Goal: Information Seeking & Learning: Find specific fact

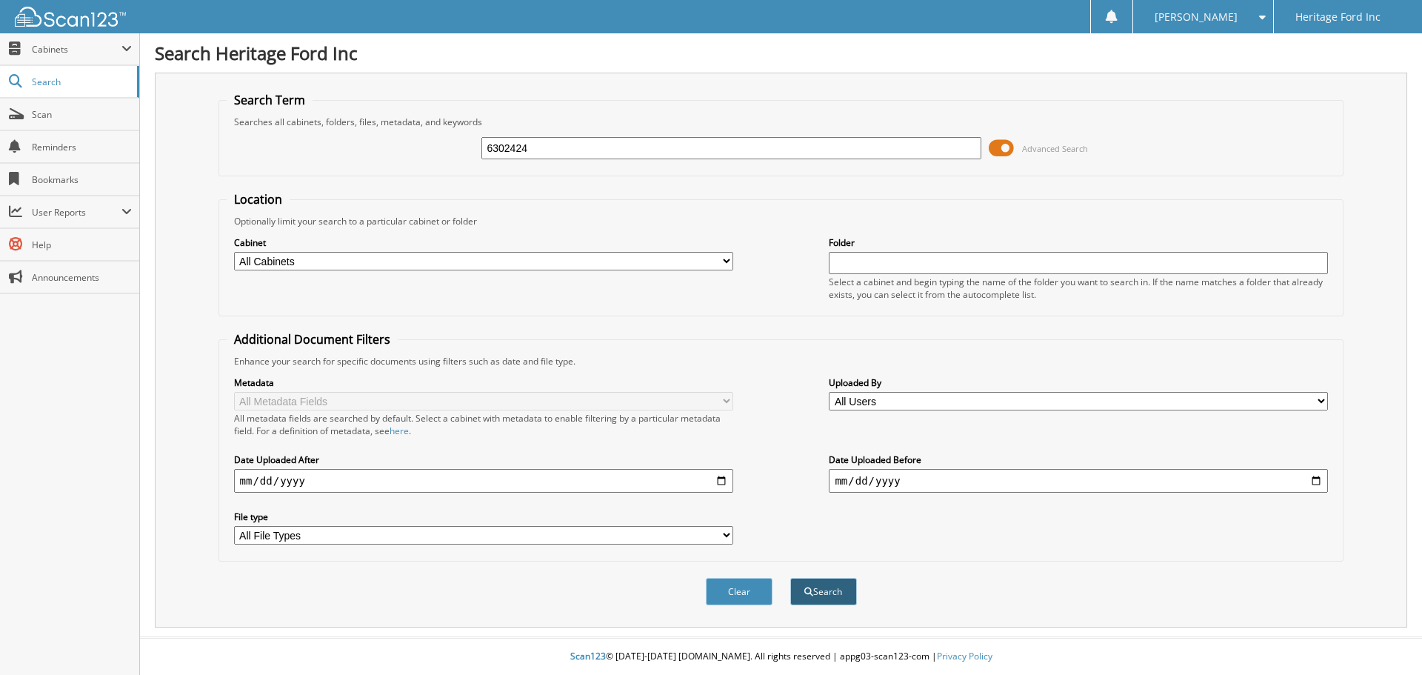
type input "6302424"
click at [822, 592] on button "Search" at bounding box center [823, 591] width 67 height 27
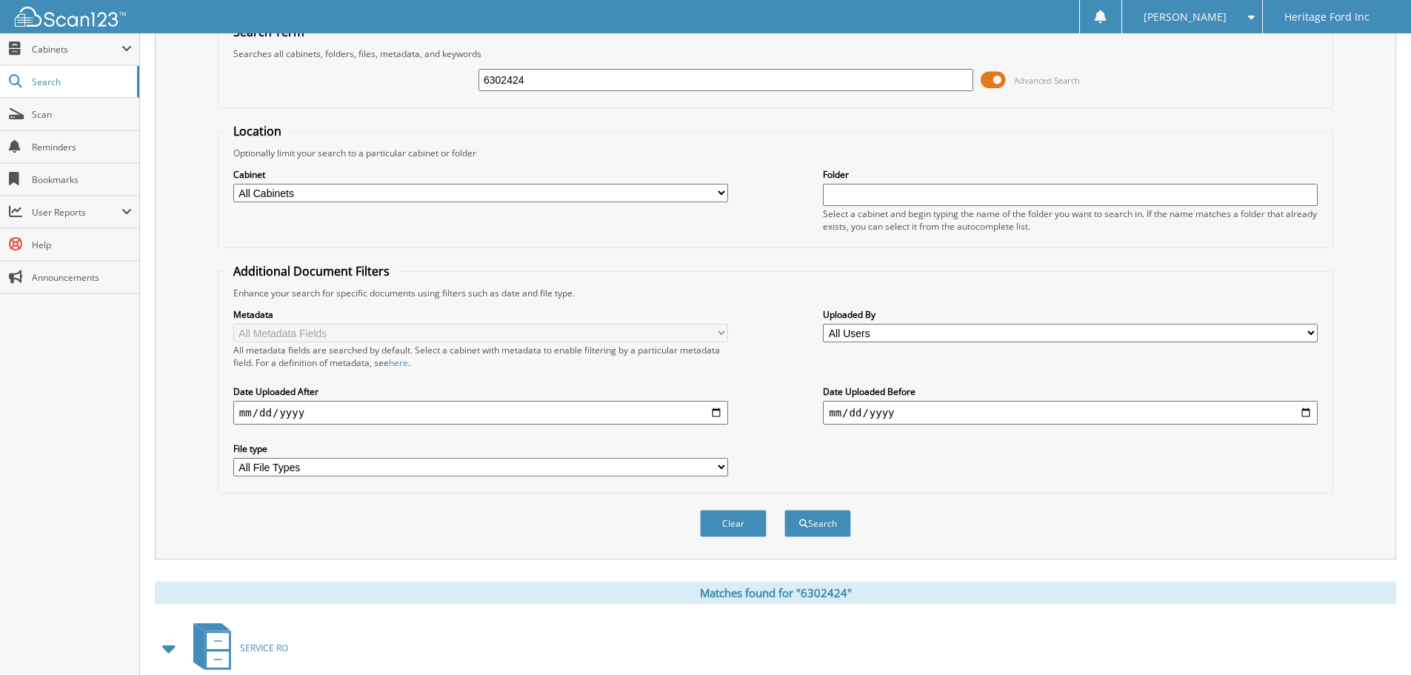
scroll to position [244, 0]
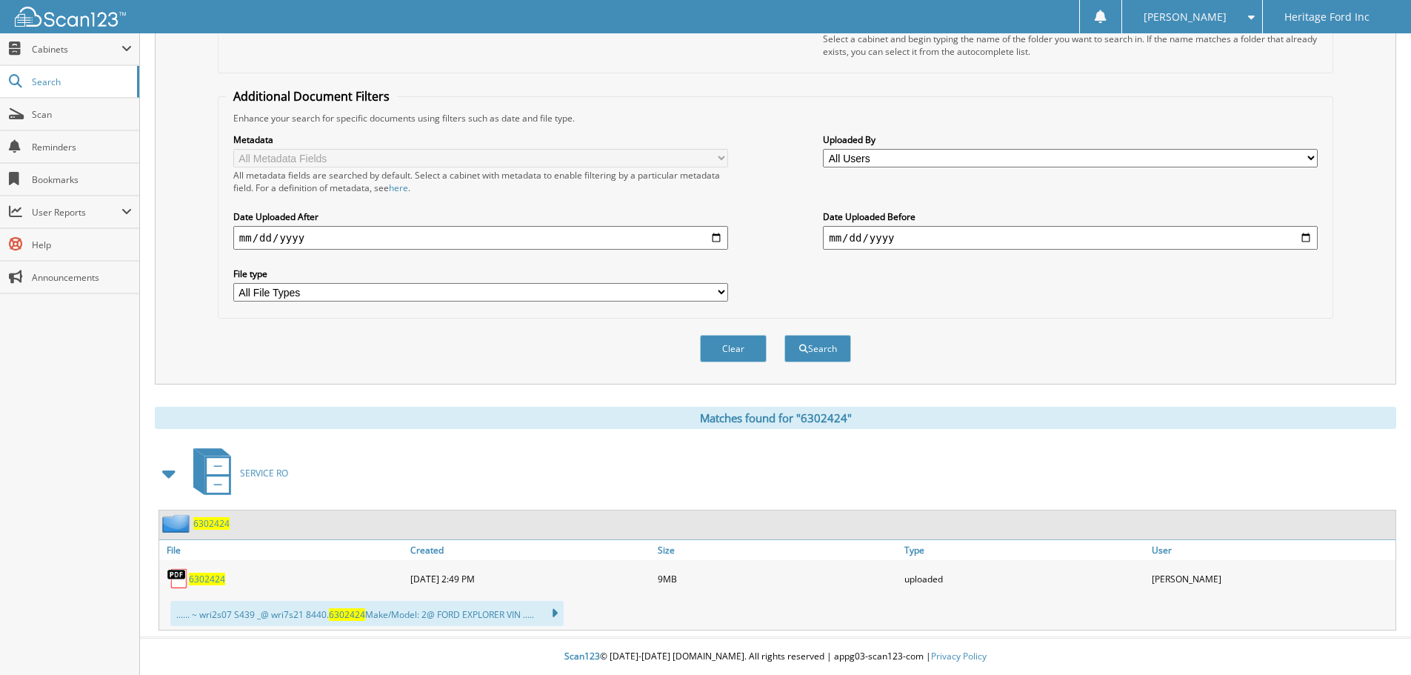
drag, startPoint x: 211, startPoint y: 512, endPoint x: 226, endPoint y: 526, distance: 20.4
click at [220, 518] on div "6302424" at bounding box center [777, 524] width 1236 height 29
click at [225, 520] on span "6302424" at bounding box center [211, 523] width 36 height 13
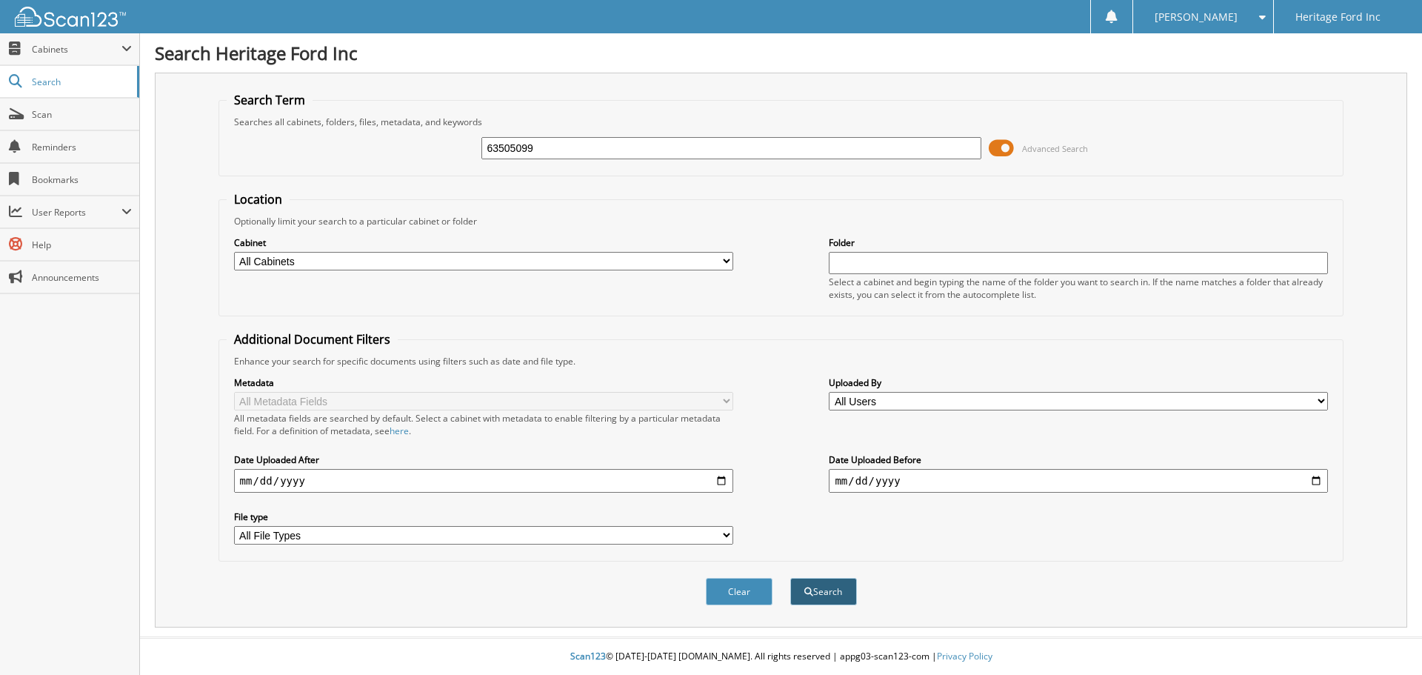
type input "63505099"
click at [847, 597] on button "Search" at bounding box center [823, 591] width 67 height 27
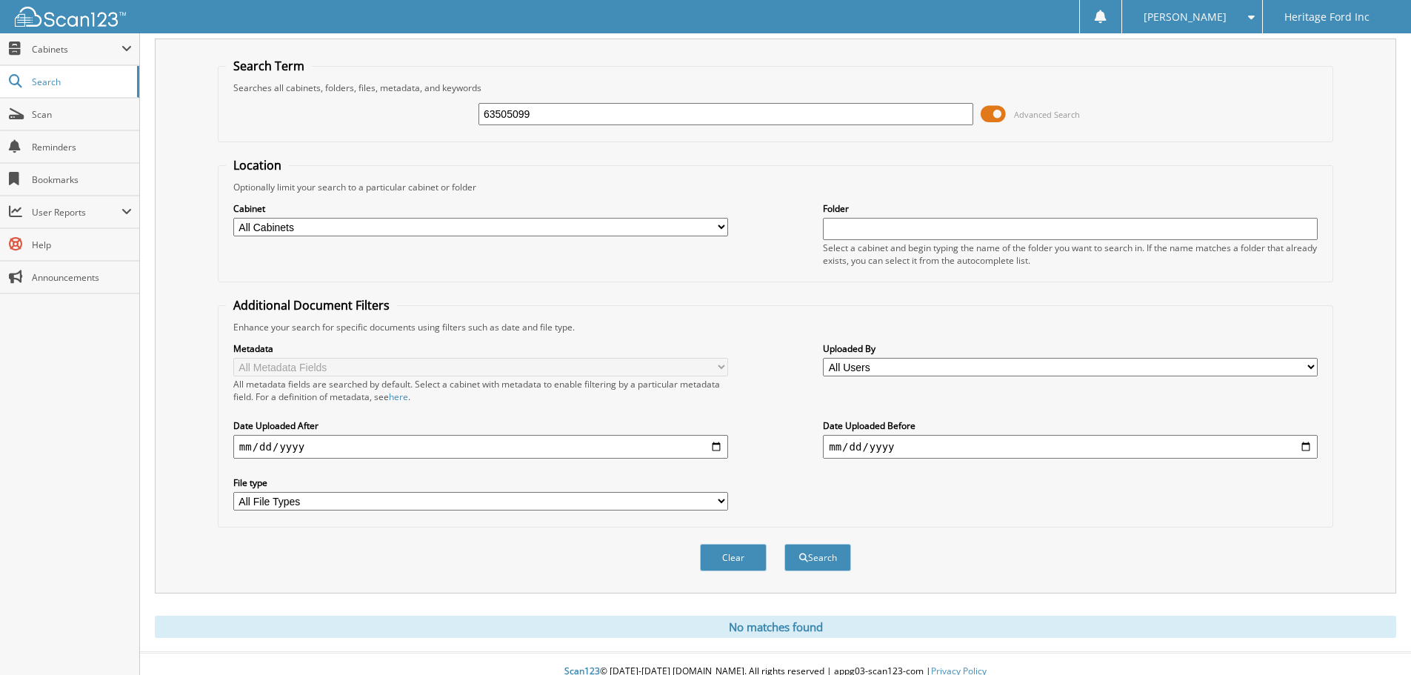
scroll to position [50, 0]
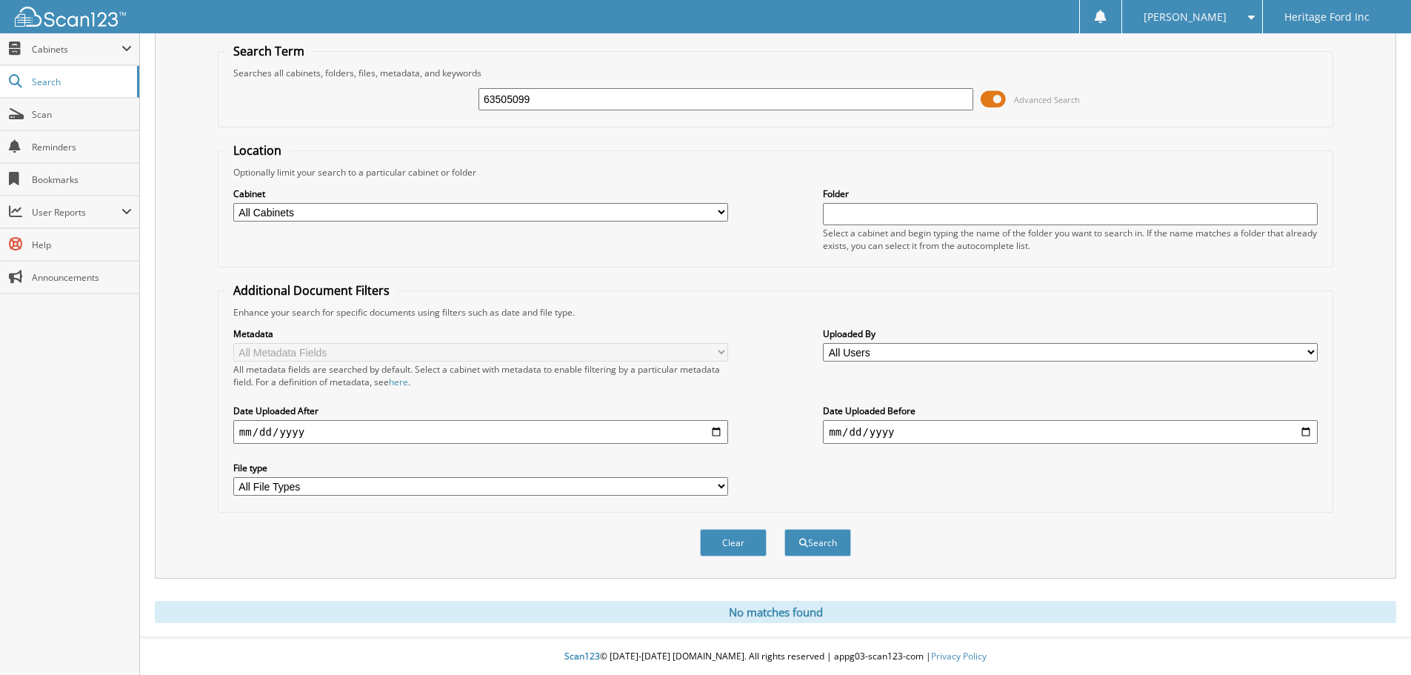
click at [554, 96] on input "63505099" at bounding box center [725, 99] width 495 height 22
type input "6305099"
click at [844, 545] on button "Search" at bounding box center [817, 542] width 67 height 27
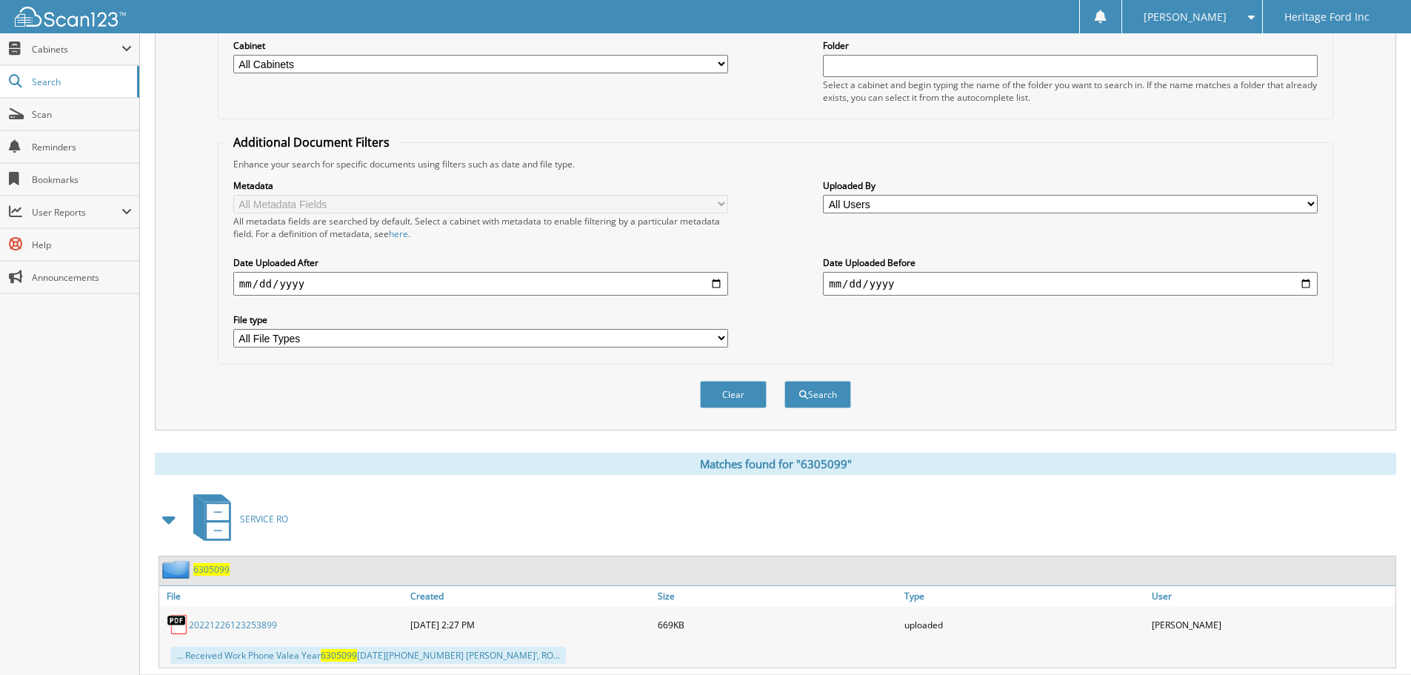
scroll to position [236, 0]
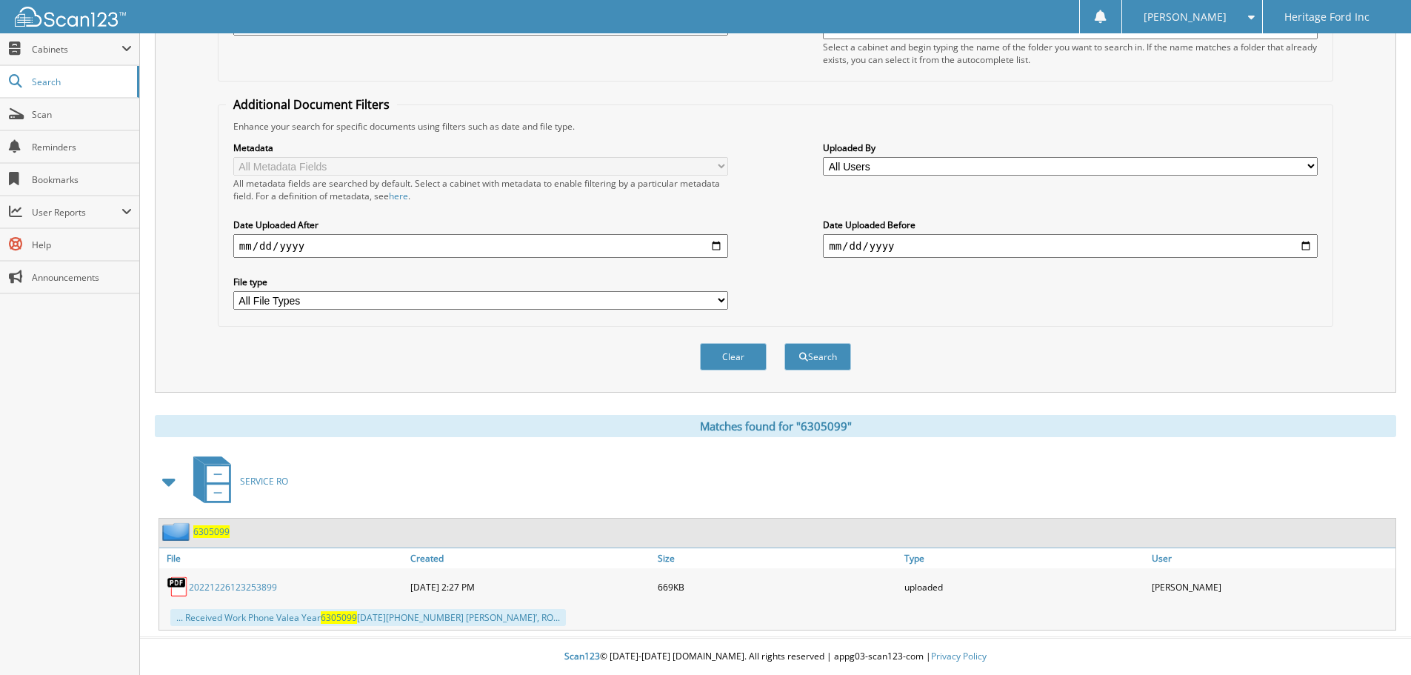
click at [212, 530] on span "6305099" at bounding box center [211, 531] width 36 height 13
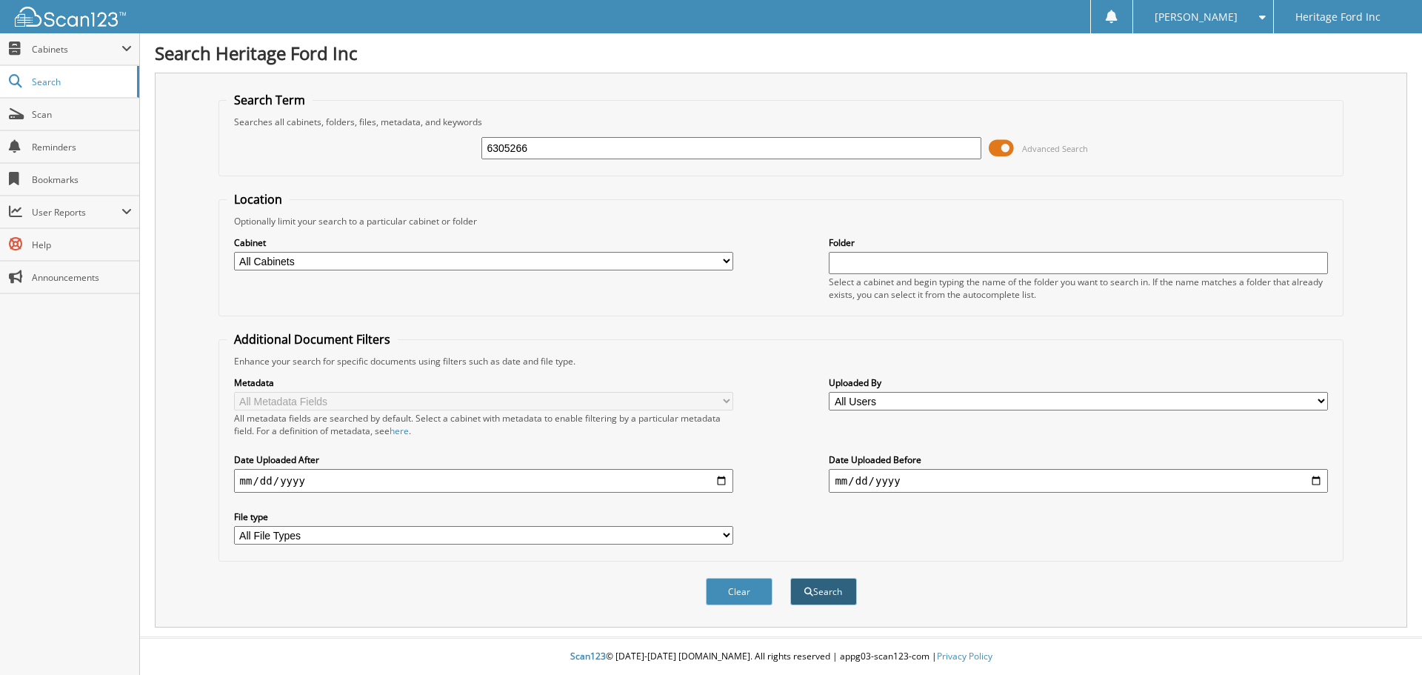
type input "6305266"
click at [830, 587] on button "Search" at bounding box center [823, 591] width 67 height 27
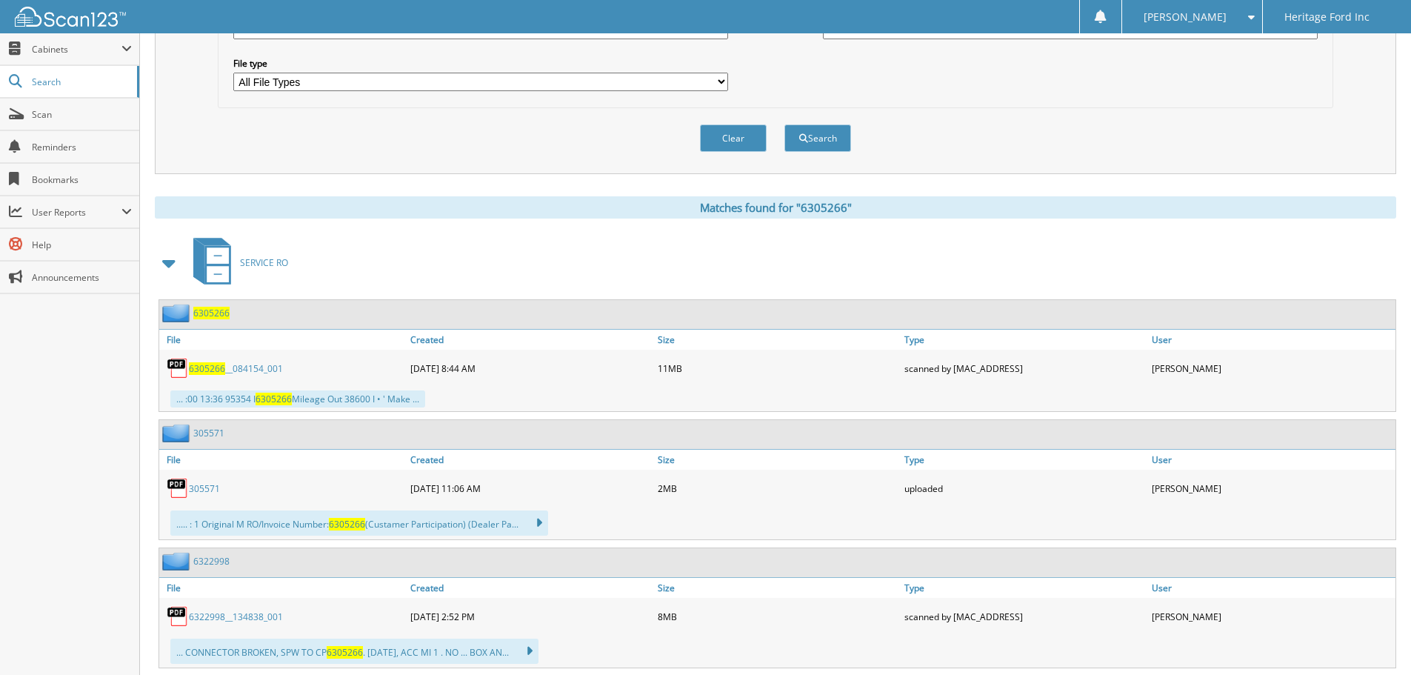
scroll to position [518, 0]
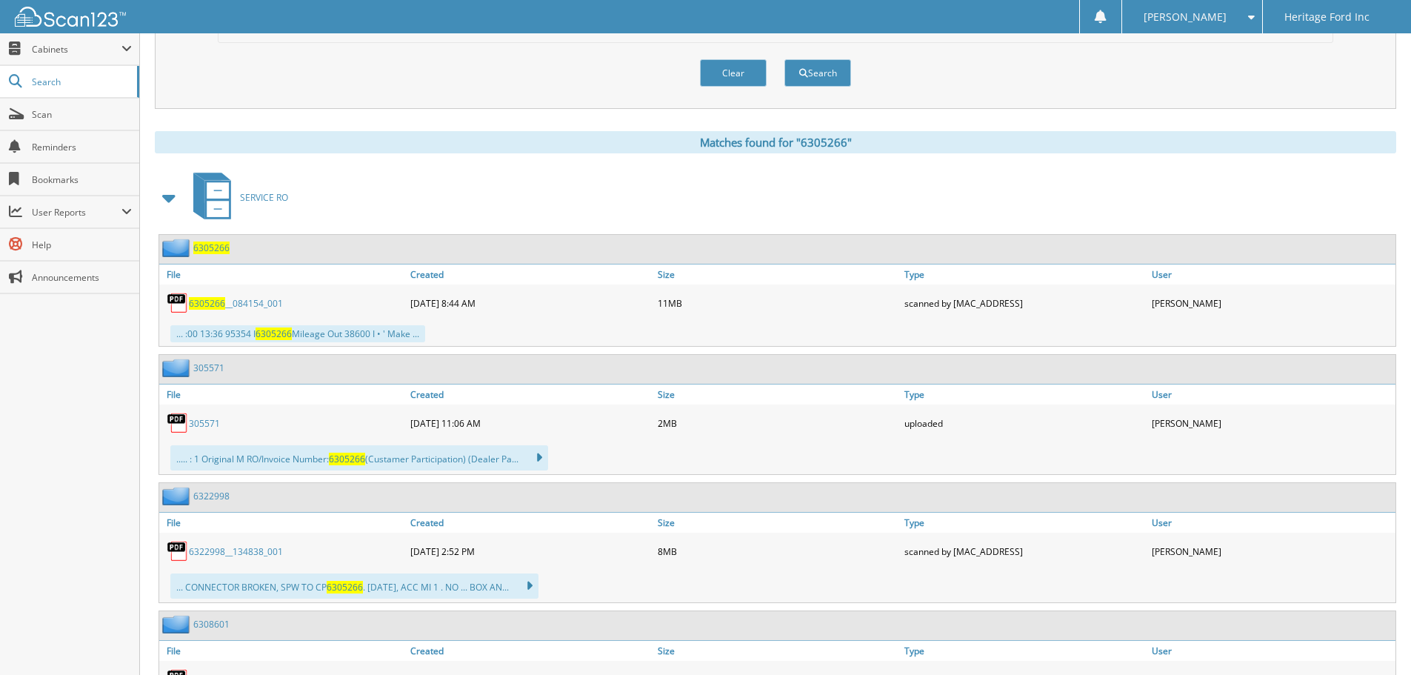
click at [216, 242] on span "6305266" at bounding box center [211, 247] width 36 height 13
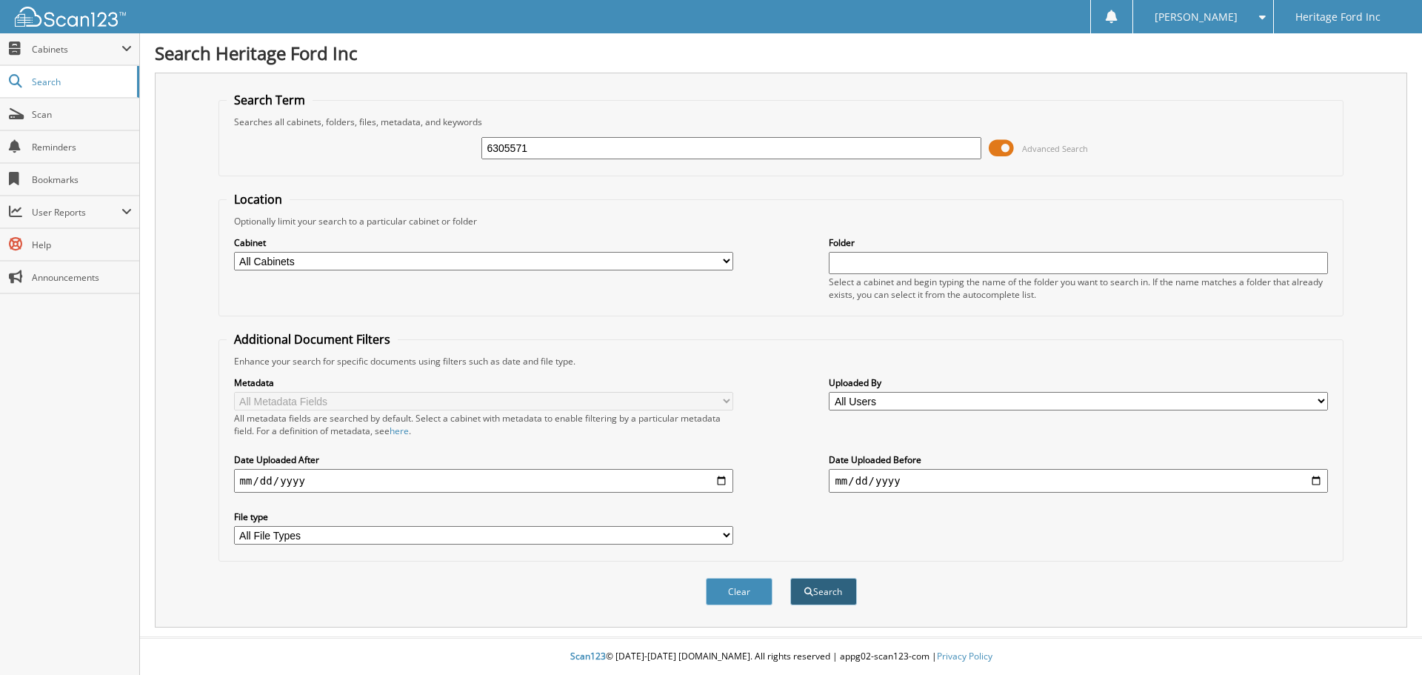
type input "6305571"
click at [830, 589] on button "Search" at bounding box center [823, 591] width 67 height 27
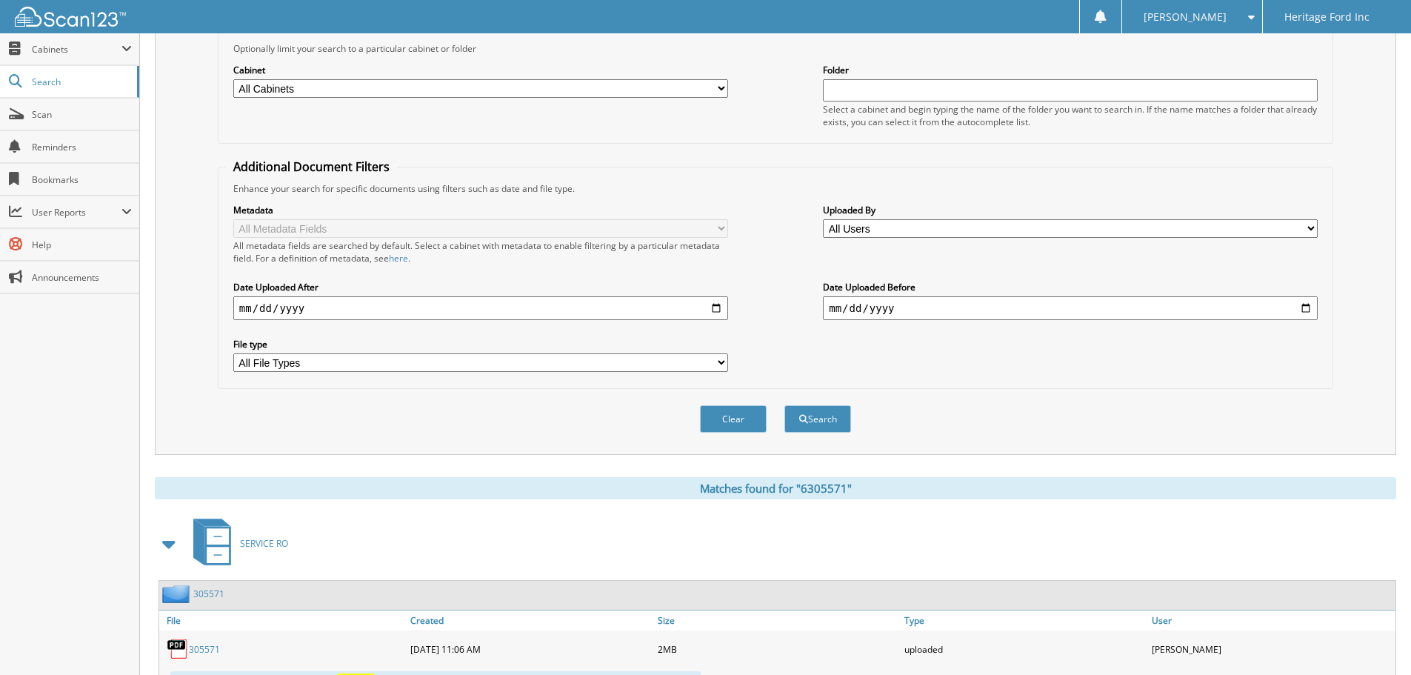
scroll to position [236, 0]
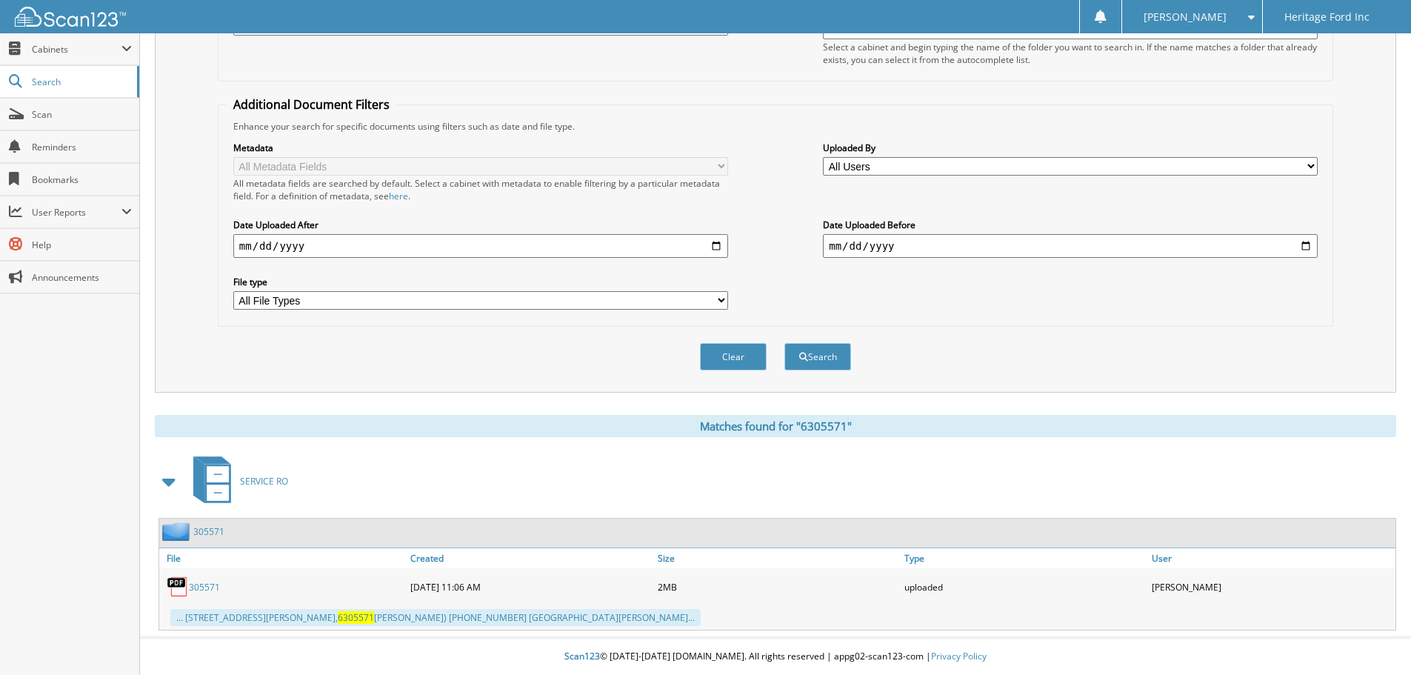
click at [205, 533] on link "305571" at bounding box center [208, 531] width 31 height 13
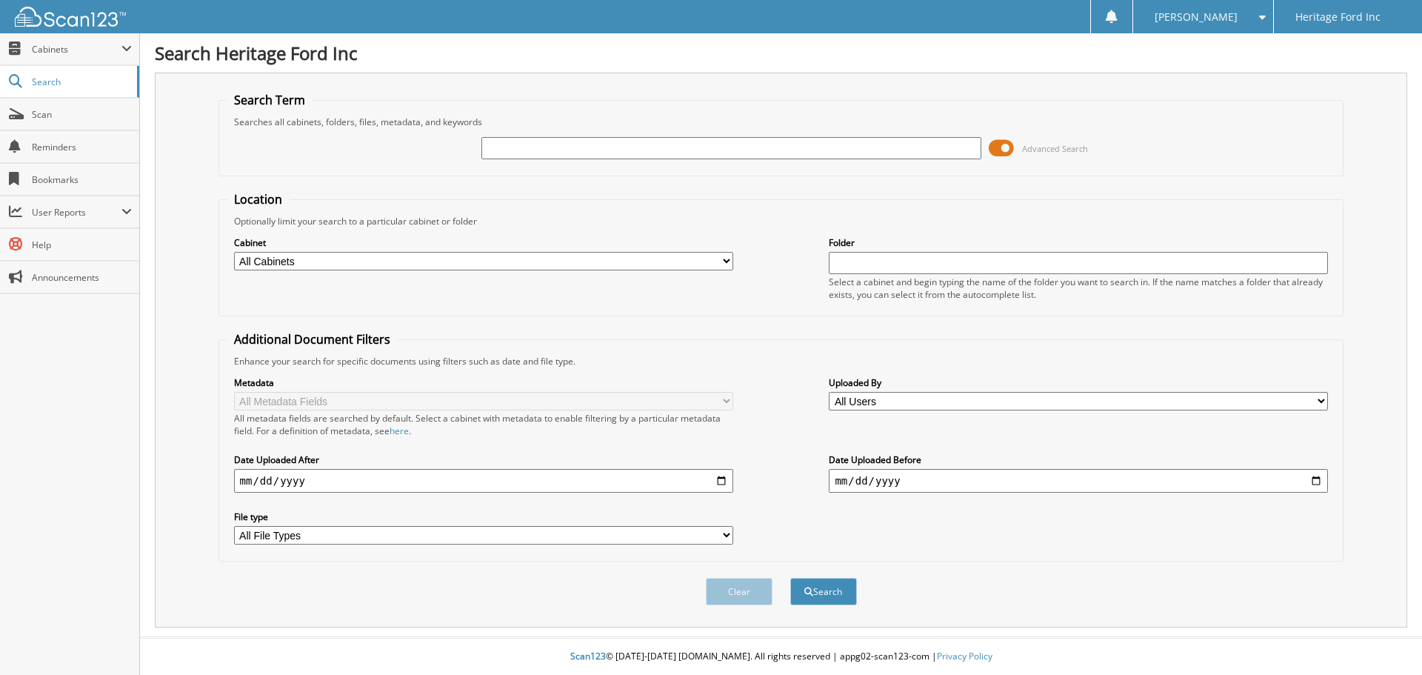
click at [514, 146] on input "text" at bounding box center [730, 148] width 499 height 22
type input "6305852"
click at [827, 600] on button "Search" at bounding box center [823, 591] width 67 height 27
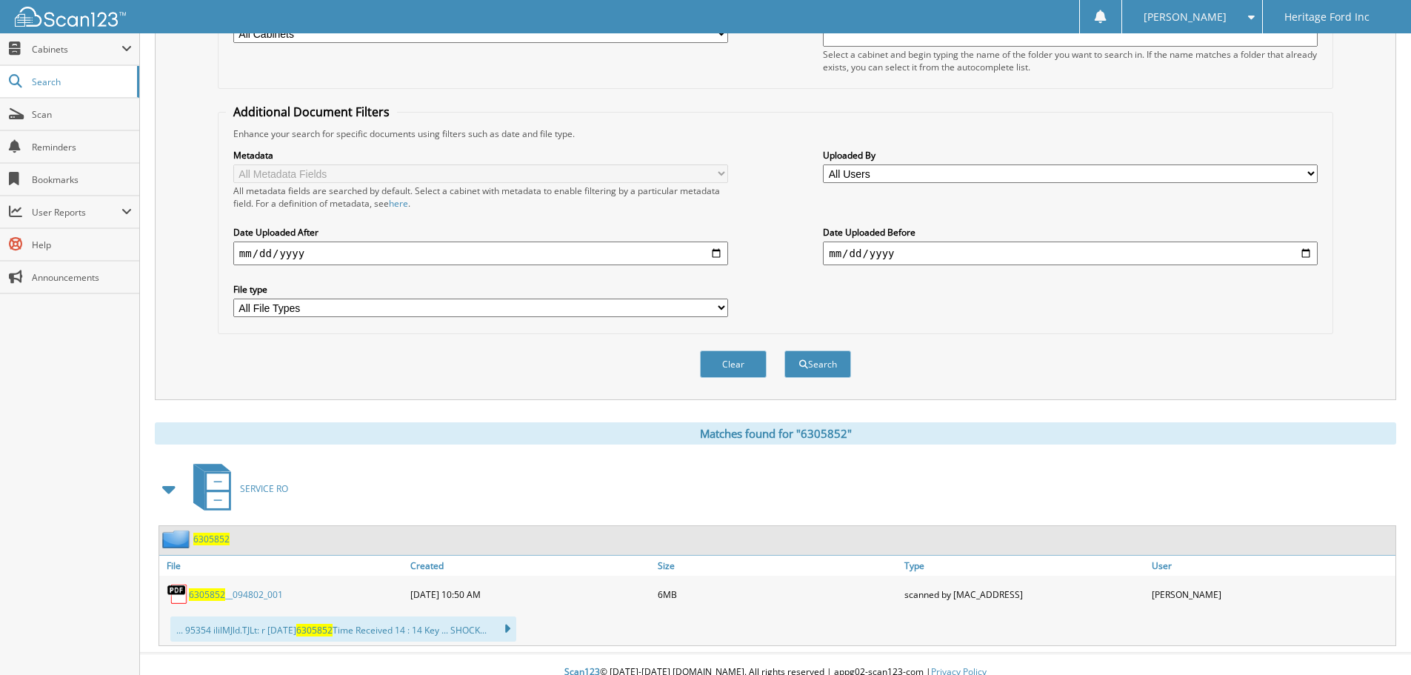
scroll to position [244, 0]
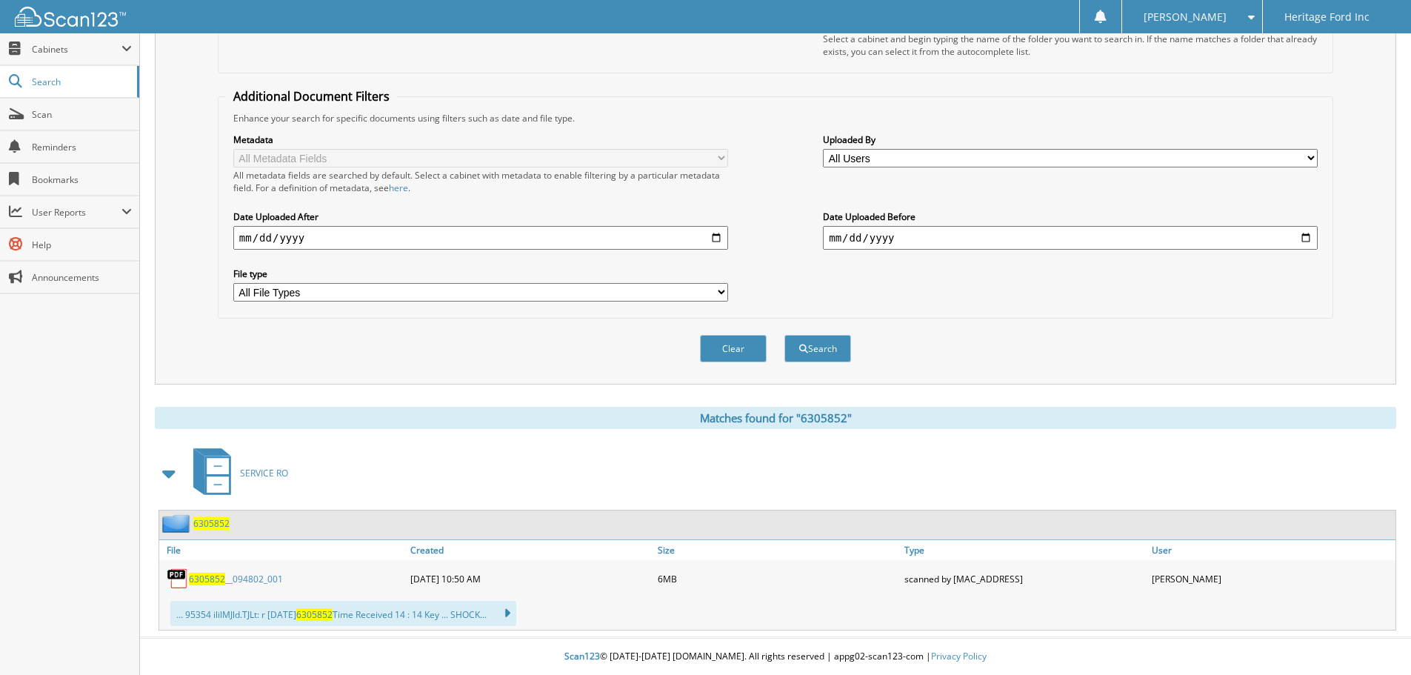
click at [209, 524] on span "6305852" at bounding box center [211, 523] width 36 height 13
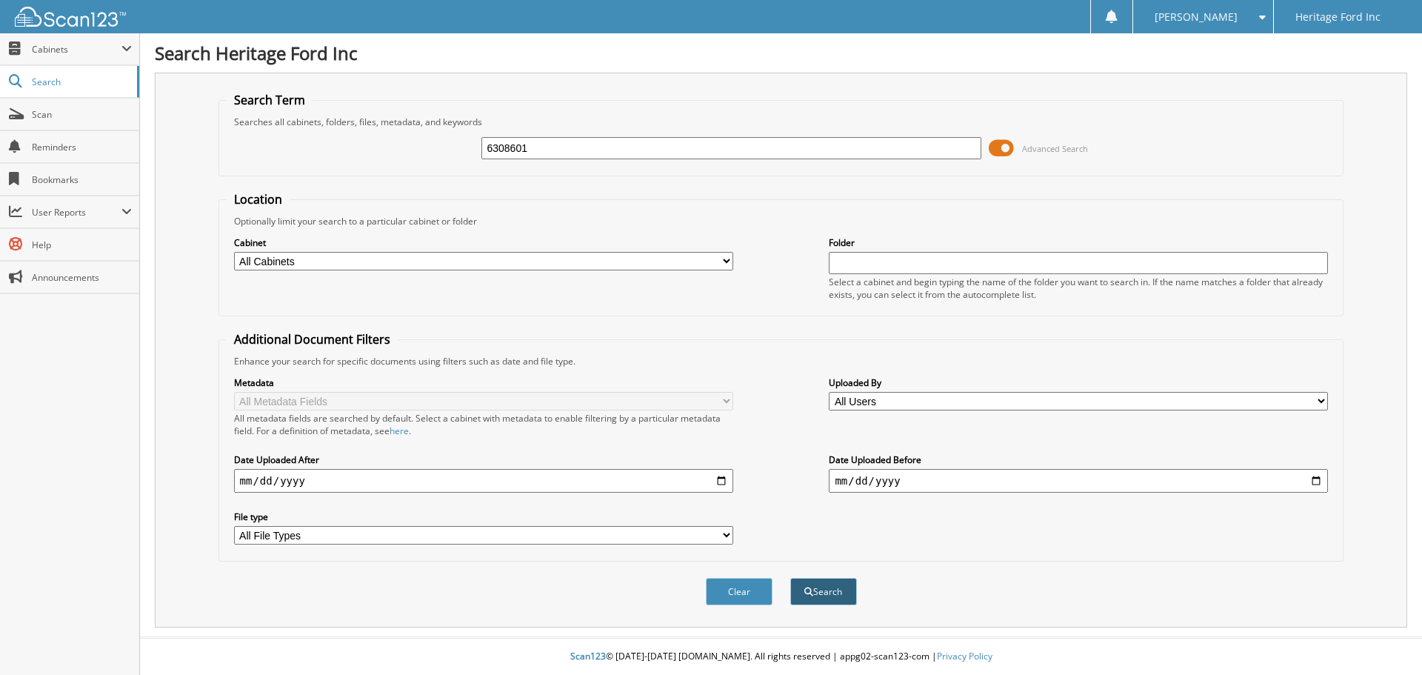
type input "6308601"
click at [827, 599] on button "Search" at bounding box center [823, 591] width 67 height 27
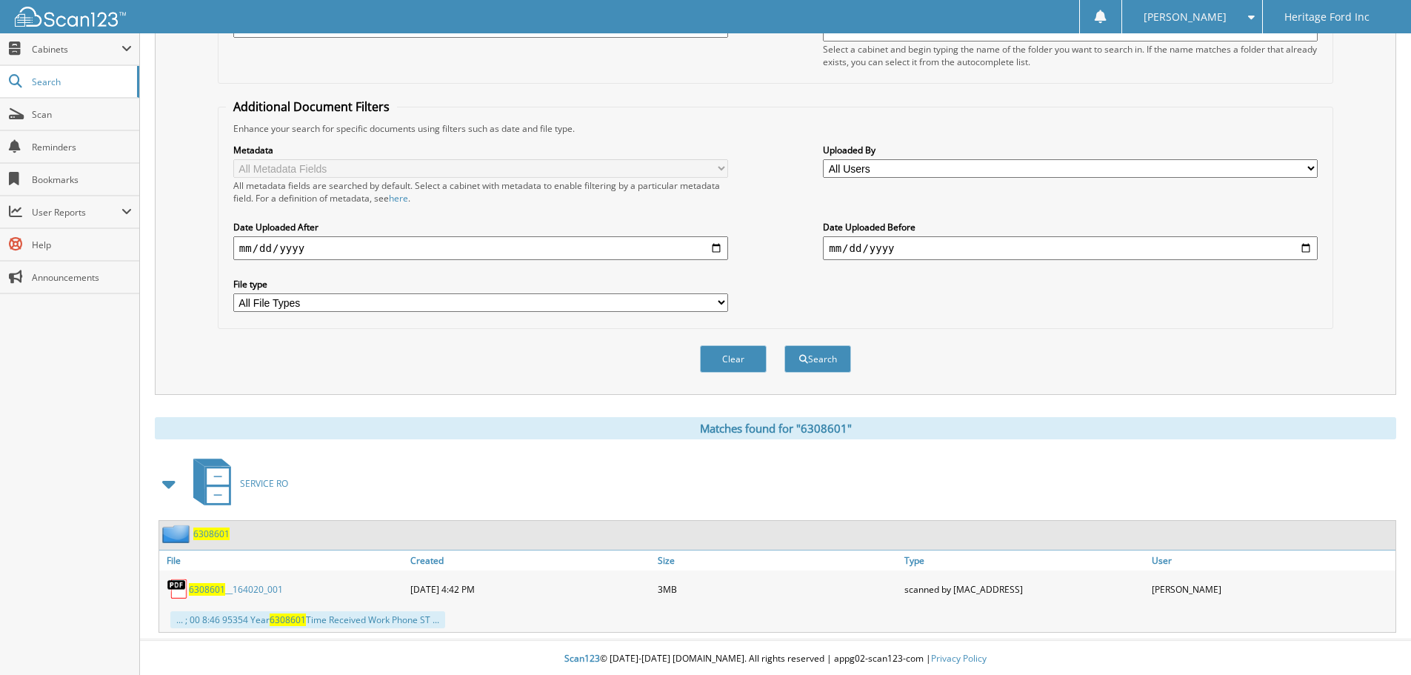
scroll to position [236, 0]
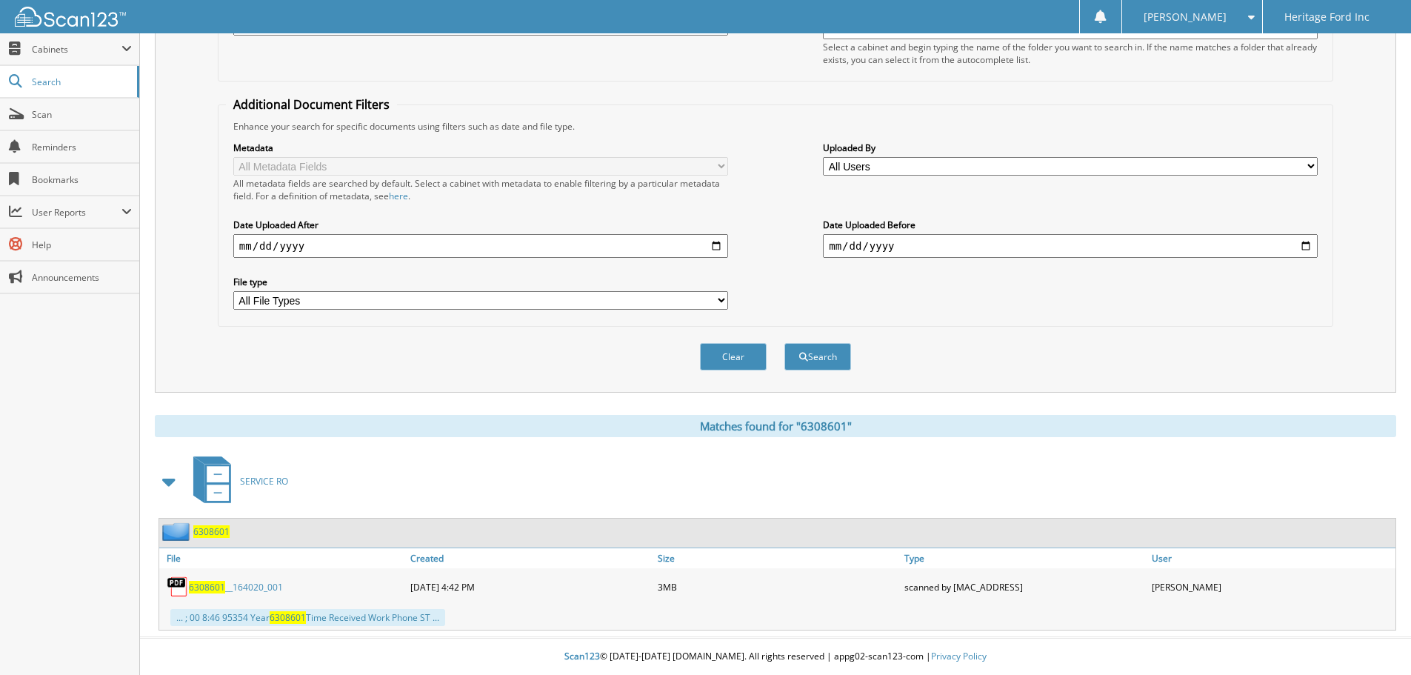
click at [196, 527] on span "6308601" at bounding box center [211, 531] width 36 height 13
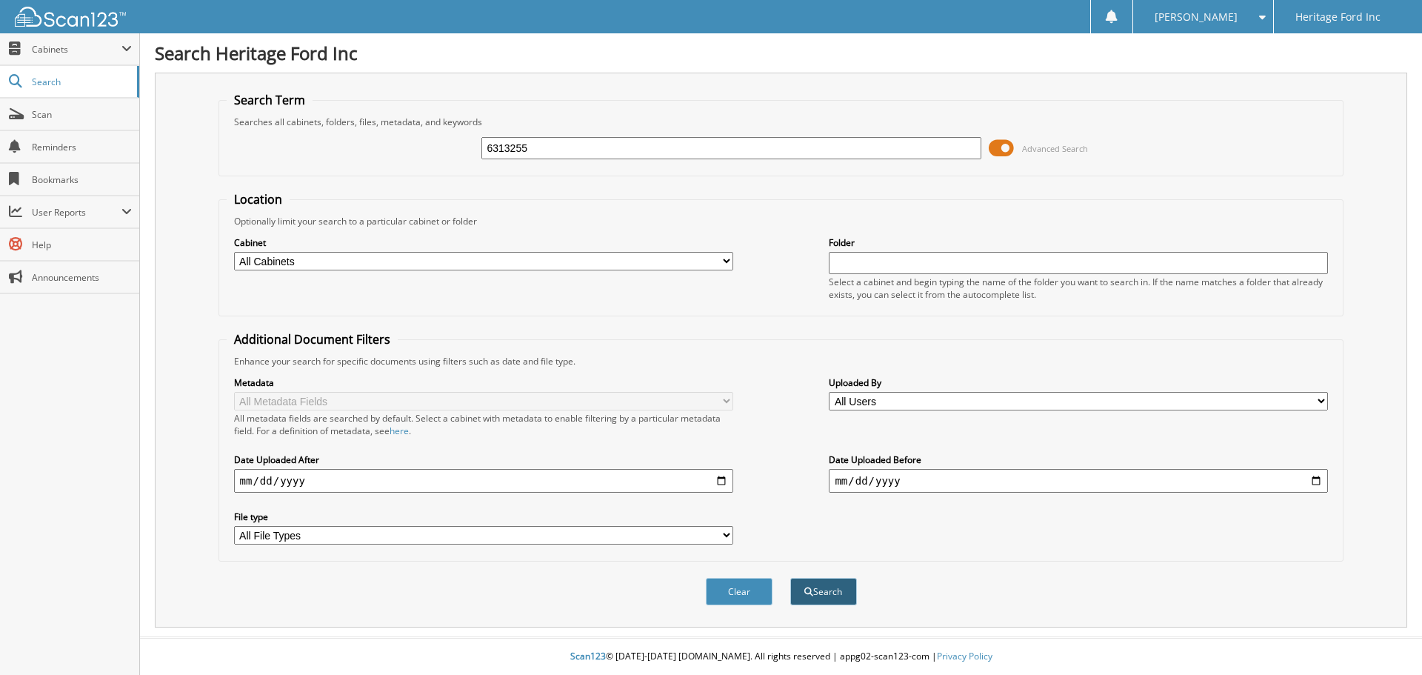
type input "6313255"
click at [824, 589] on button "Search" at bounding box center [823, 591] width 67 height 27
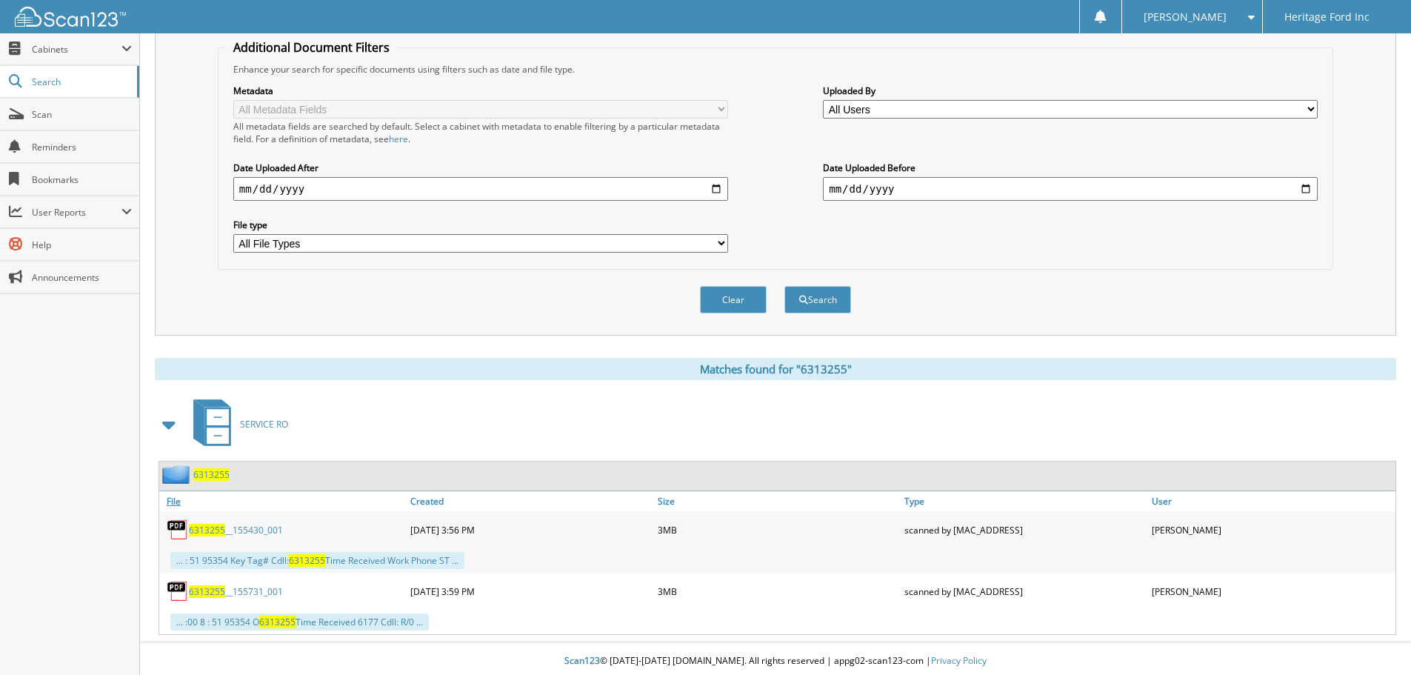
scroll to position [297, 0]
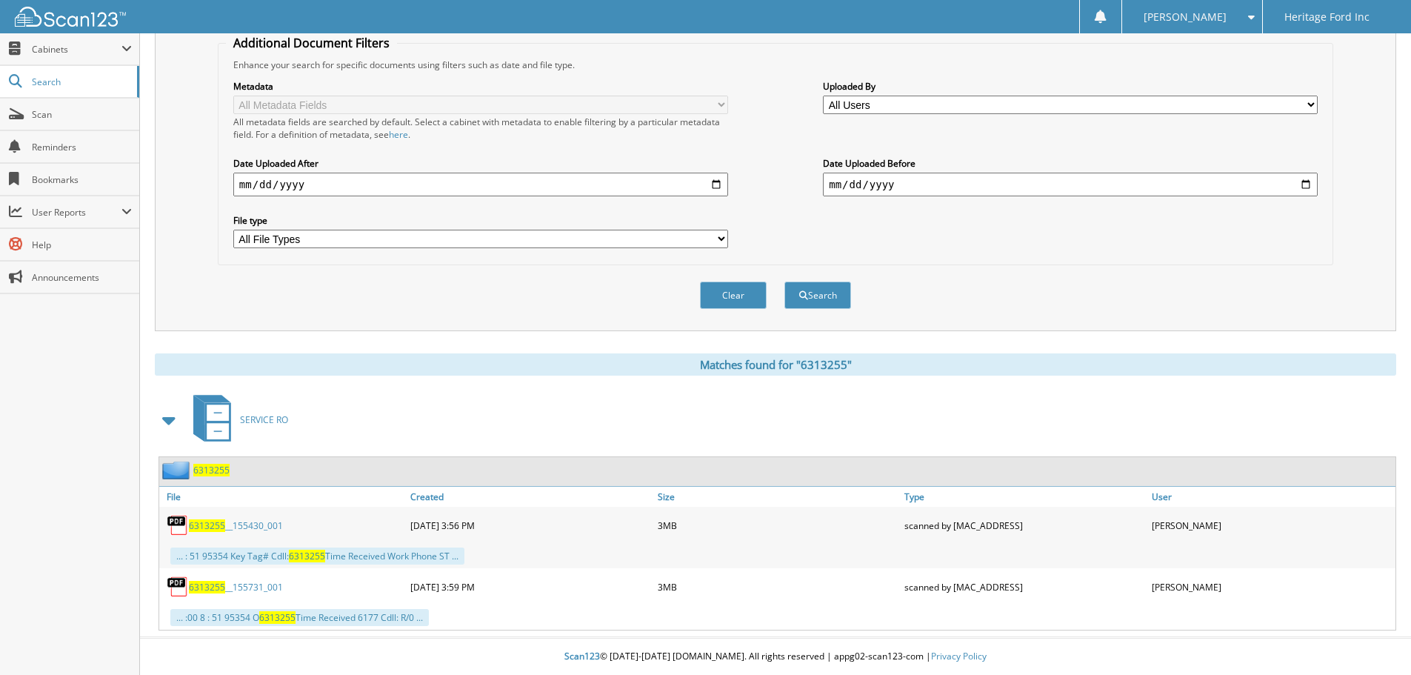
click at [214, 473] on span "6313255" at bounding box center [211, 470] width 36 height 13
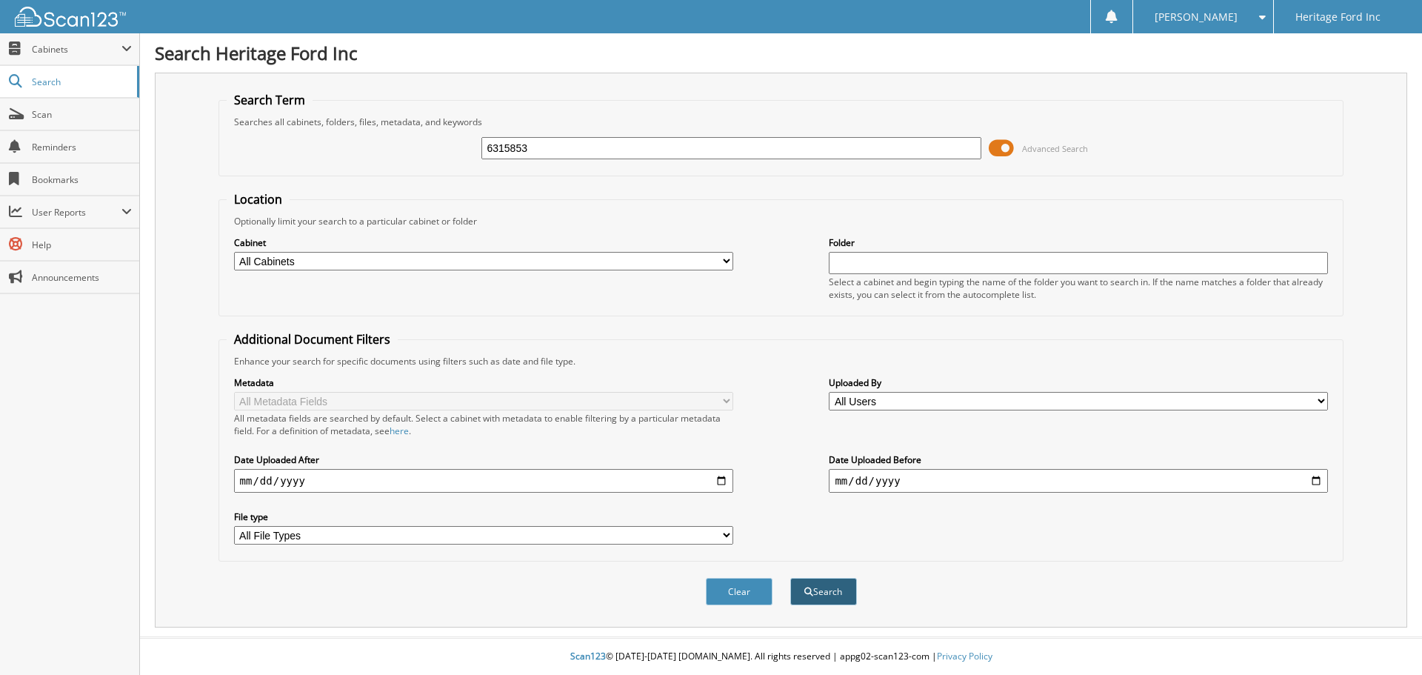
type input "6315853"
click at [820, 598] on button "Search" at bounding box center [823, 591] width 67 height 27
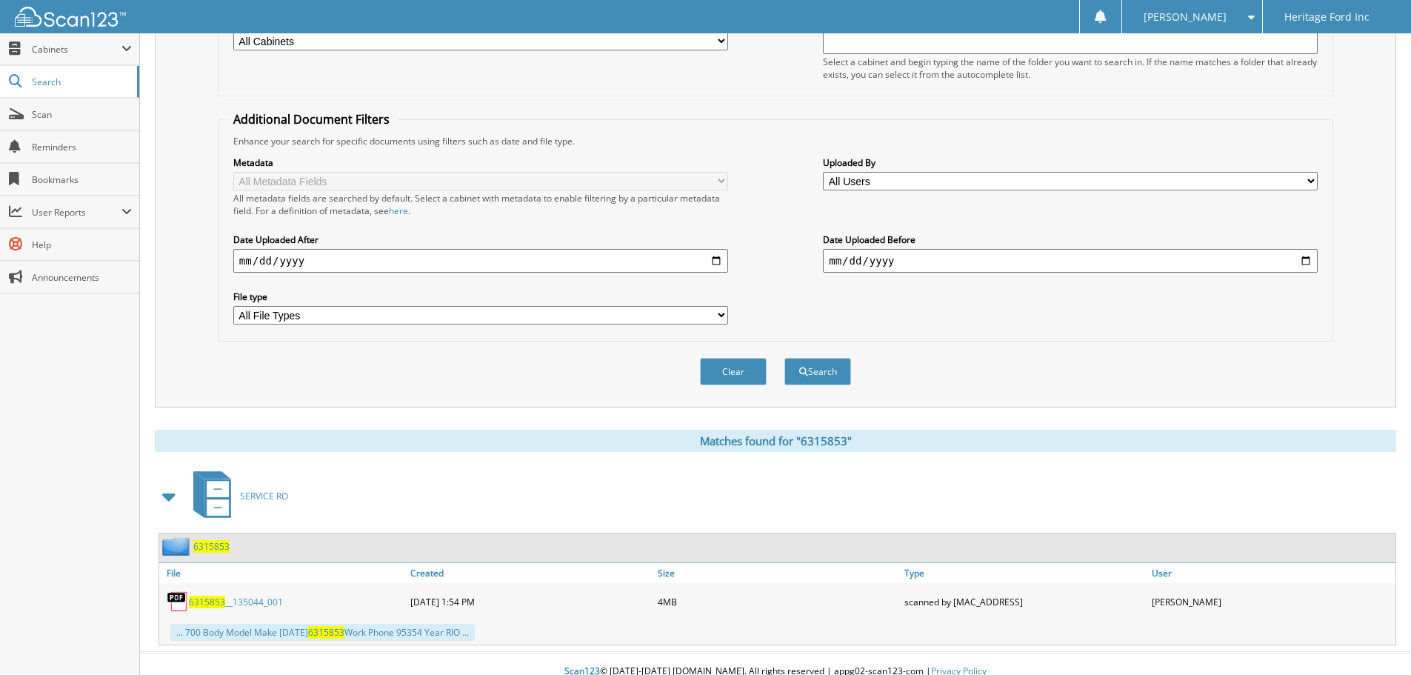
scroll to position [236, 0]
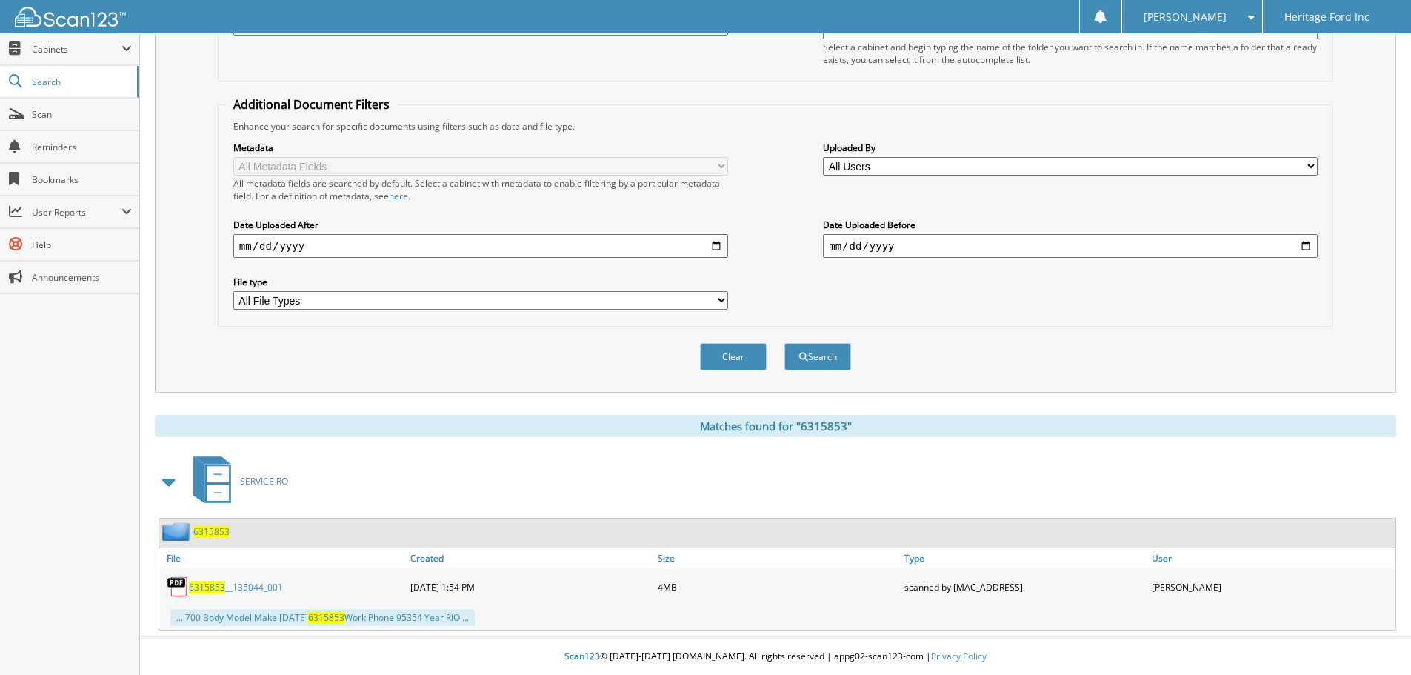
click at [209, 529] on span "6315853" at bounding box center [211, 531] width 36 height 13
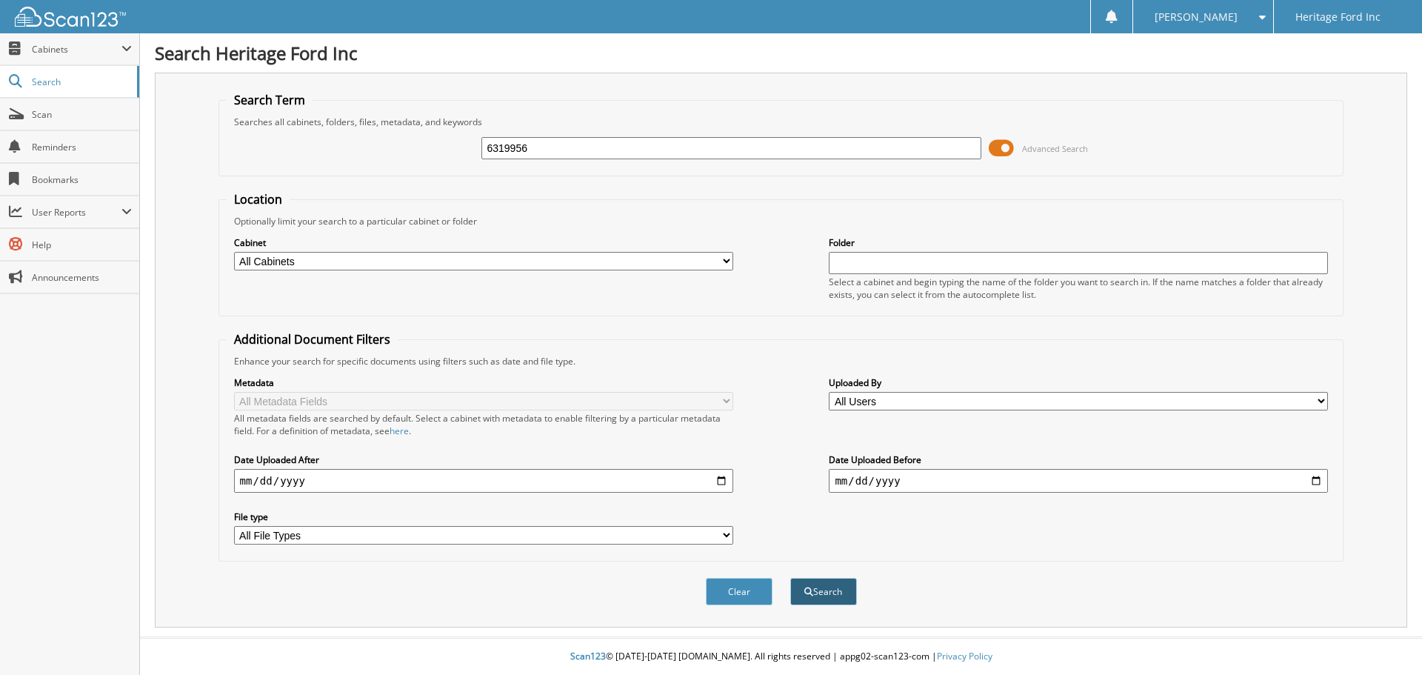
type input "6319956"
click at [825, 596] on button "Search" at bounding box center [823, 591] width 67 height 27
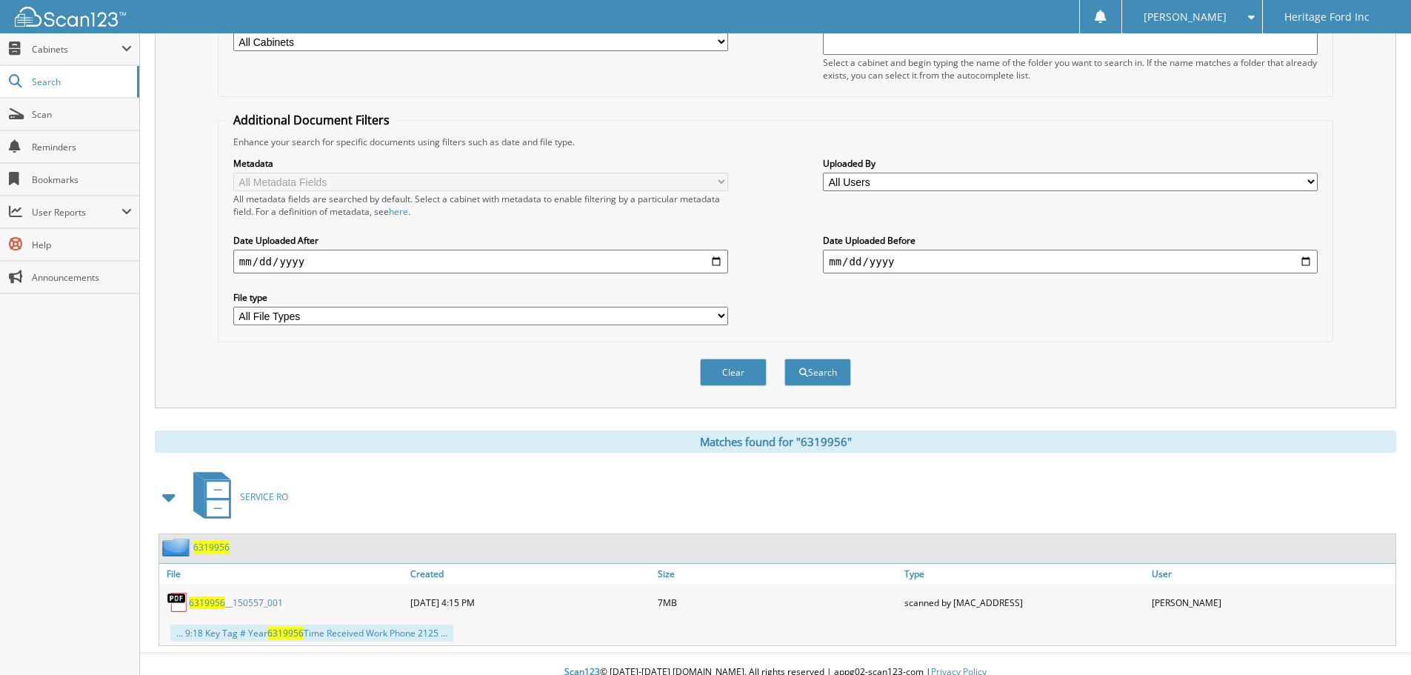
scroll to position [236, 0]
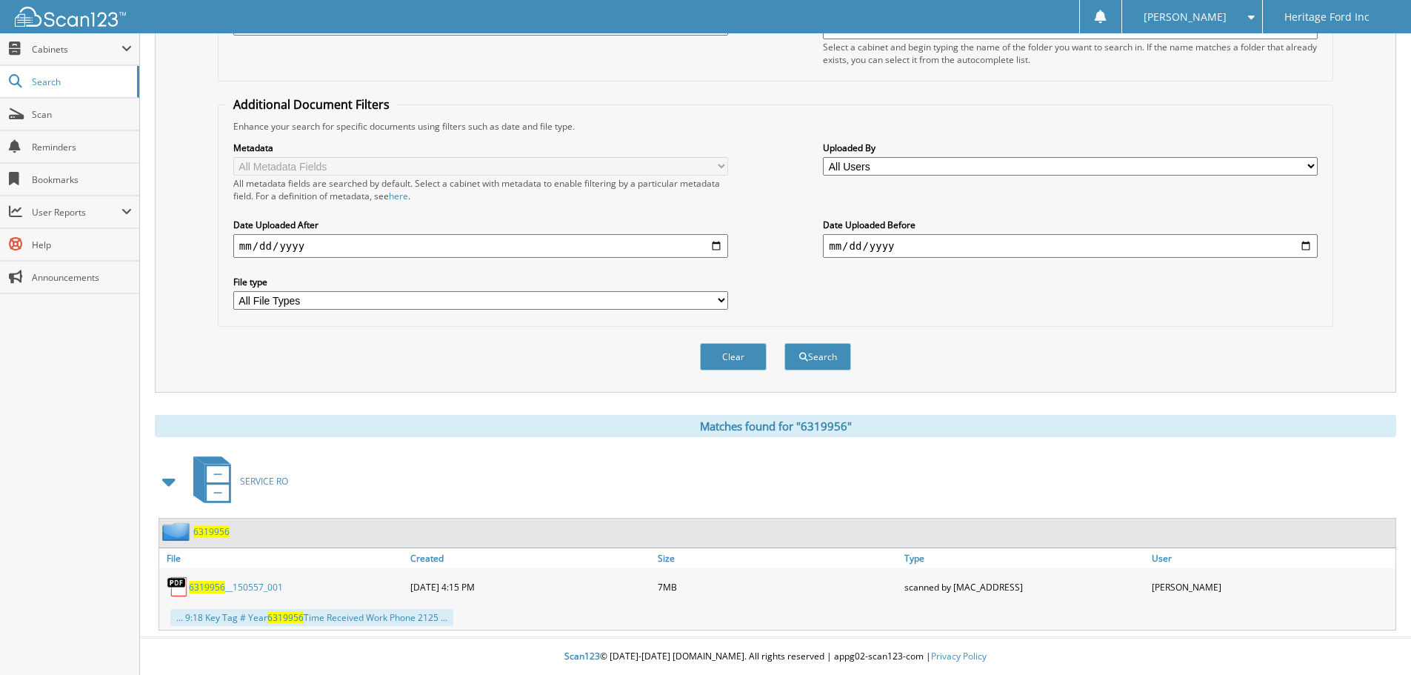
click at [204, 538] on div "6319956" at bounding box center [194, 531] width 70 height 19
click at [205, 534] on span "6319956" at bounding box center [211, 531] width 36 height 13
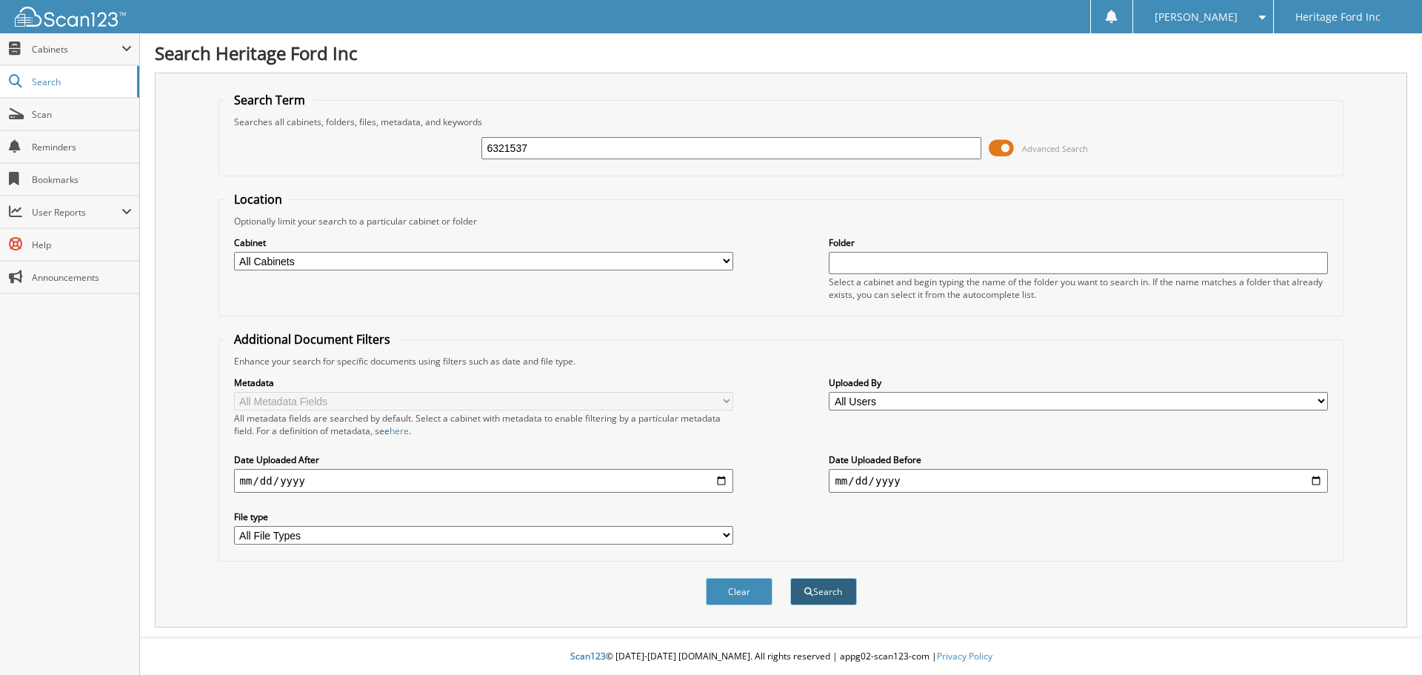
type input "6321537"
click at [812, 591] on span "submit" at bounding box center [808, 591] width 9 height 9
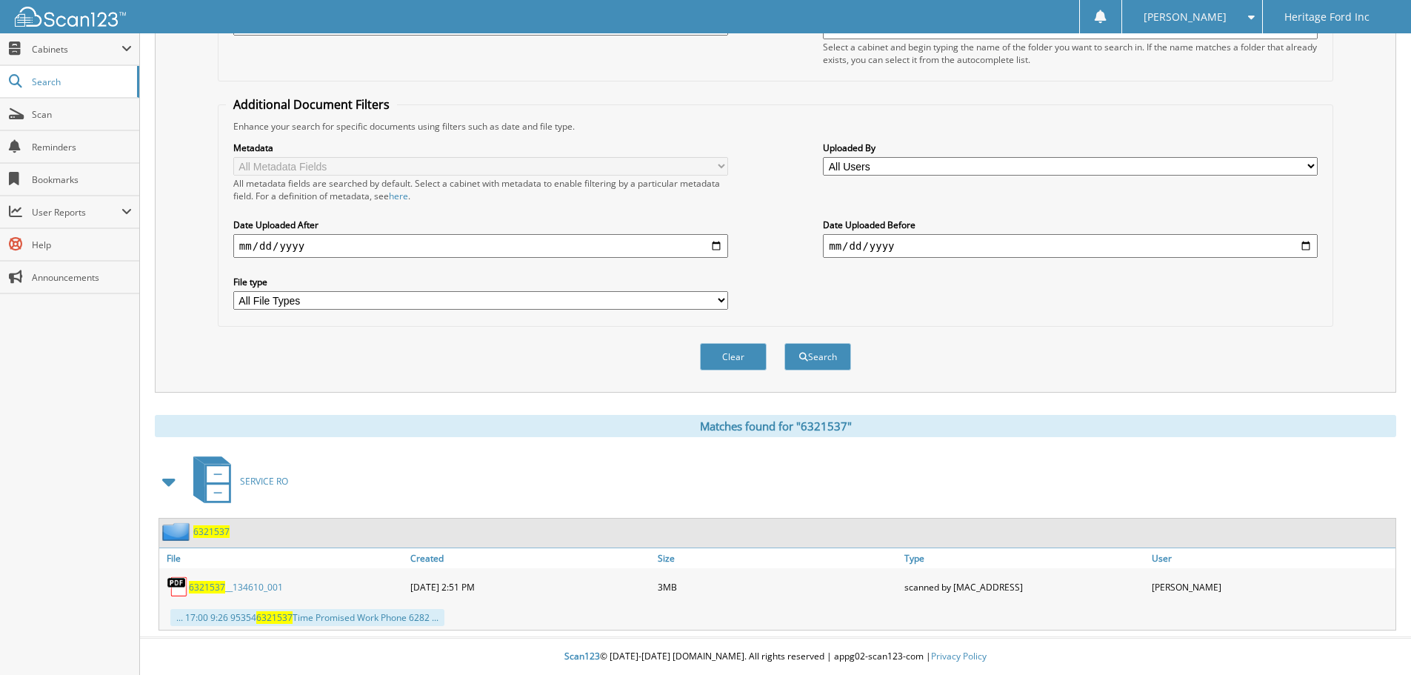
scroll to position [236, 0]
click at [215, 525] on span "6321537" at bounding box center [211, 531] width 36 height 13
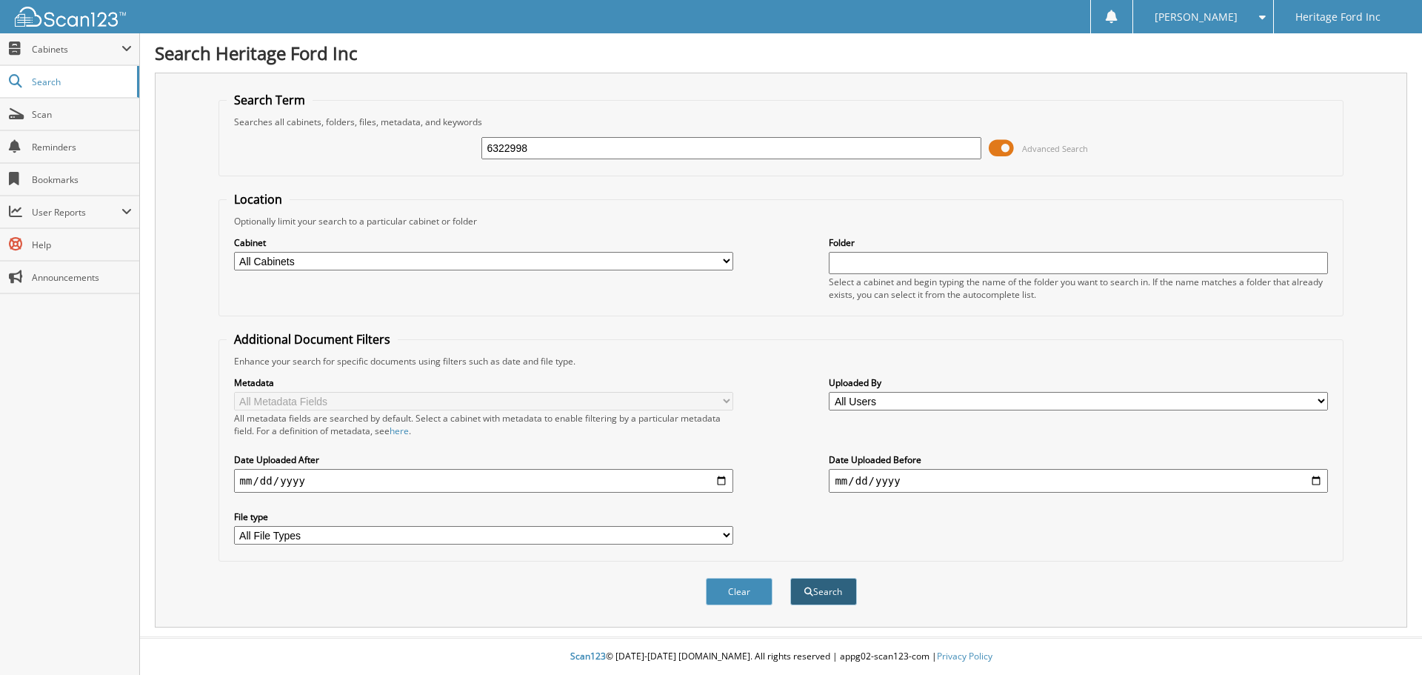
type input "6322998"
click at [841, 591] on button "Search" at bounding box center [823, 591] width 67 height 27
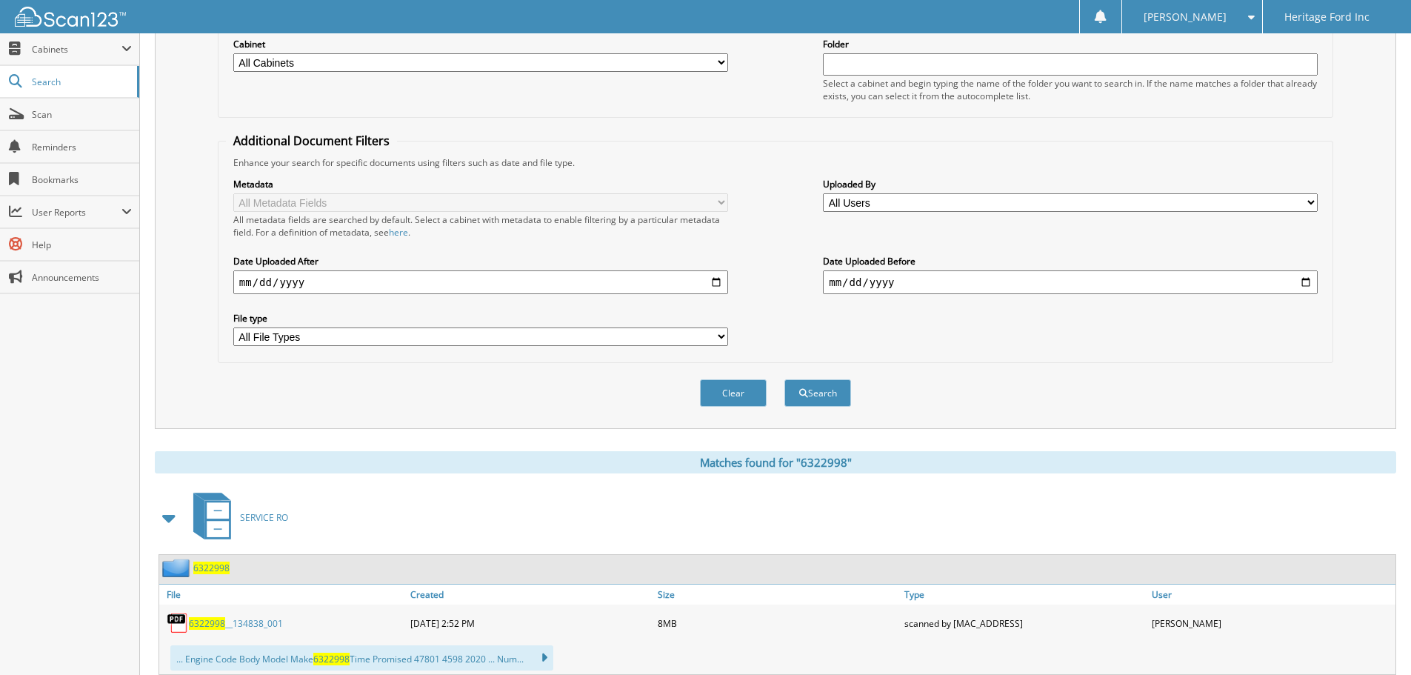
scroll to position [244, 0]
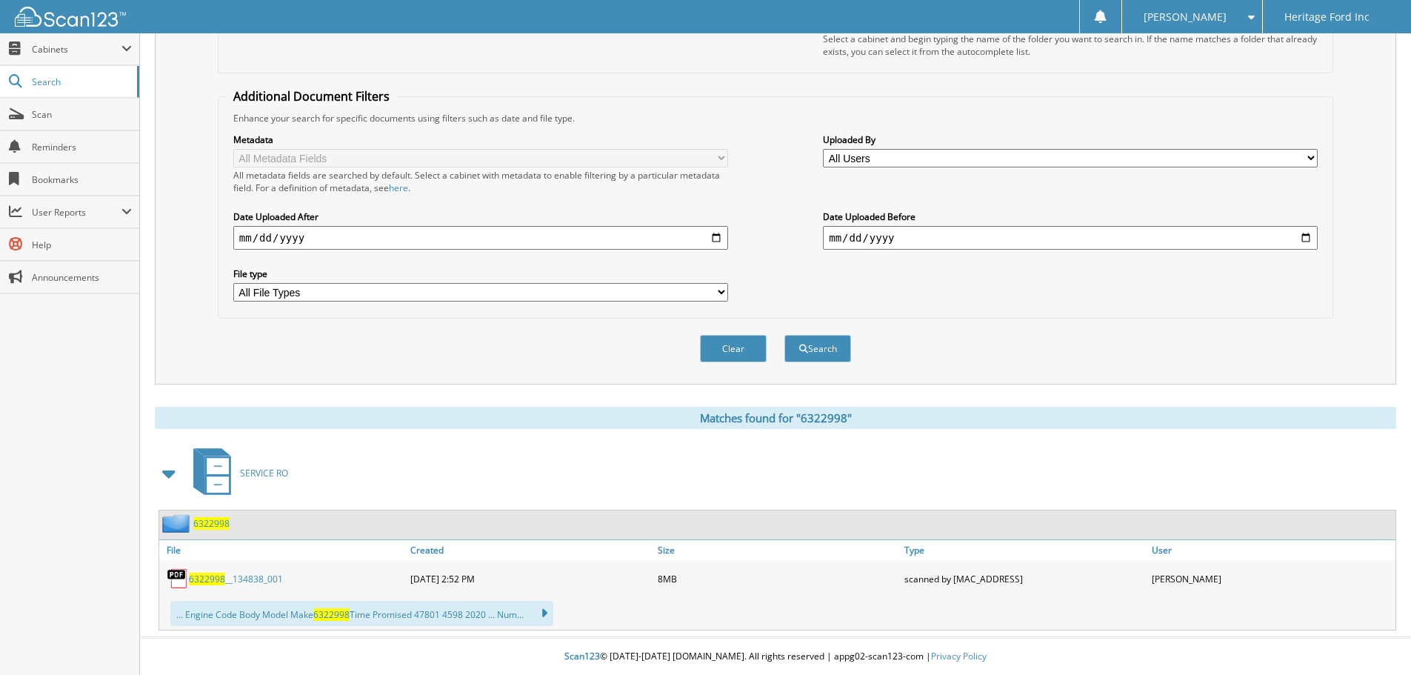
click at [205, 528] on span "6322998" at bounding box center [211, 523] width 36 height 13
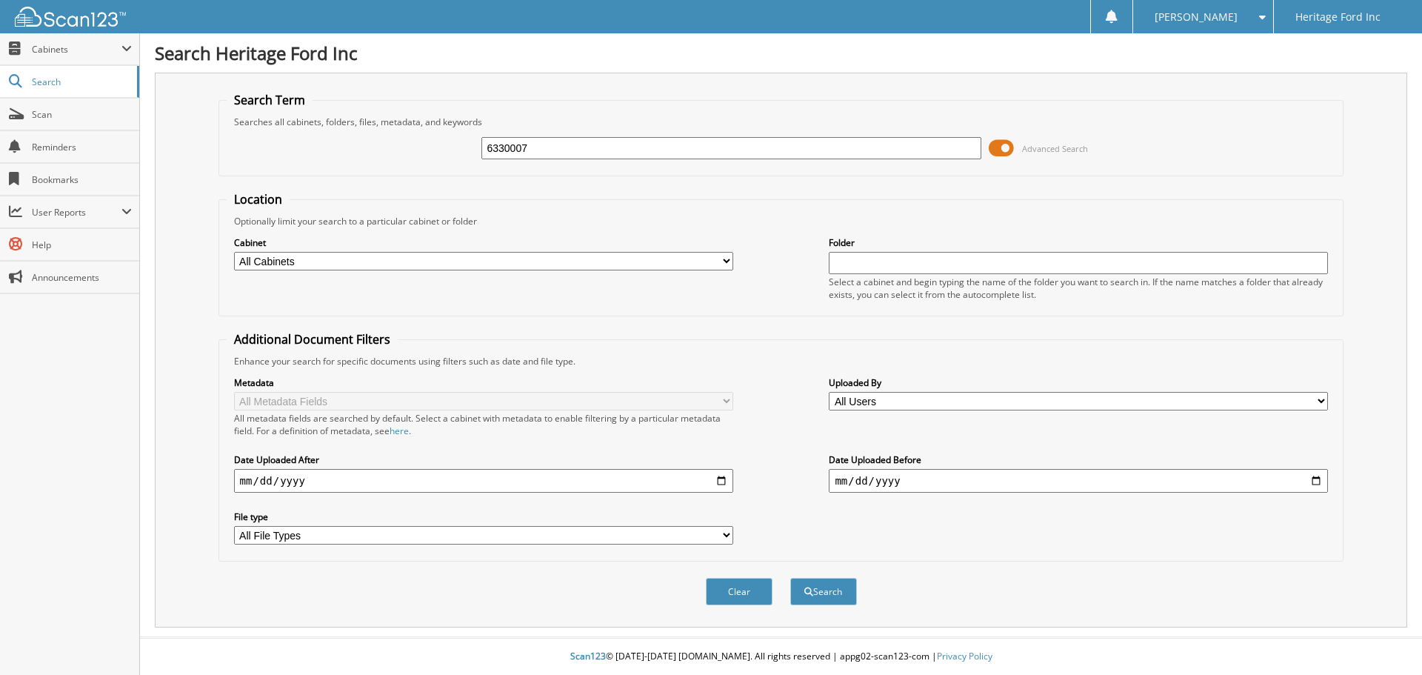
type input "6330007"
click at [790, 578] on button "Search" at bounding box center [823, 591] width 67 height 27
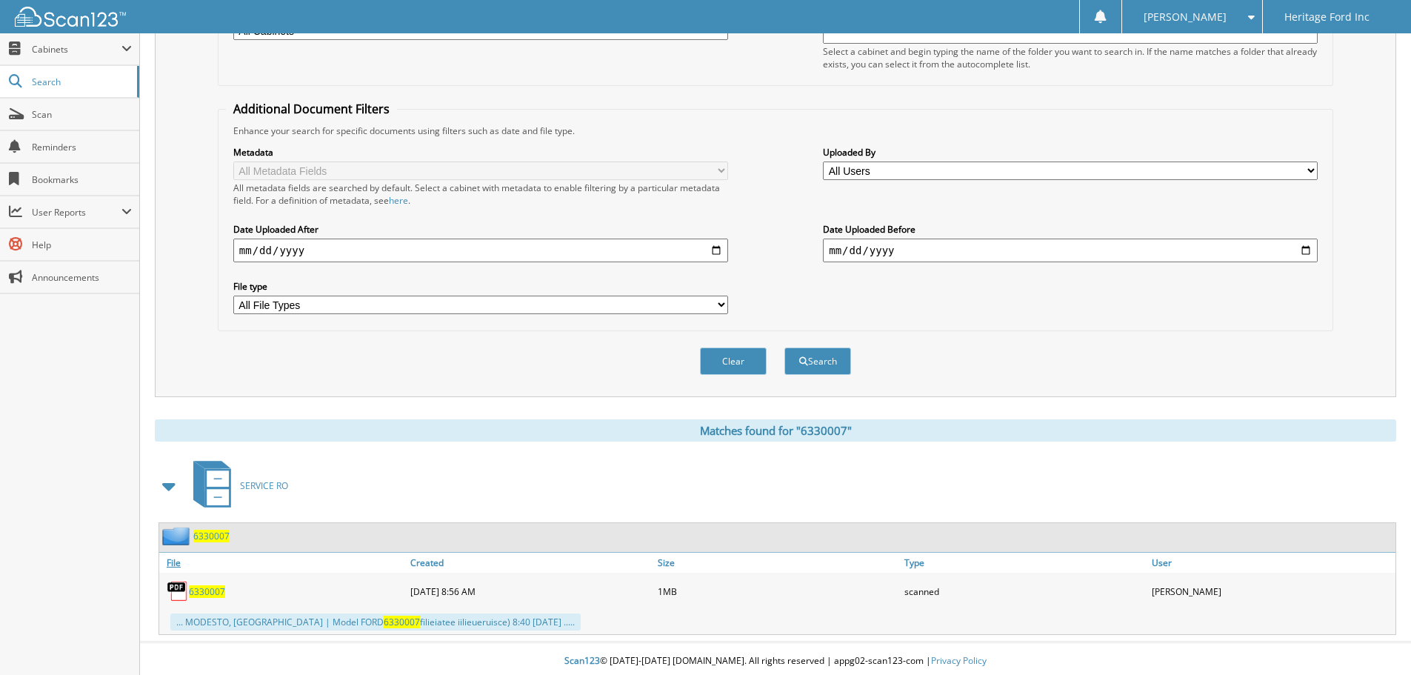
scroll to position [236, 0]
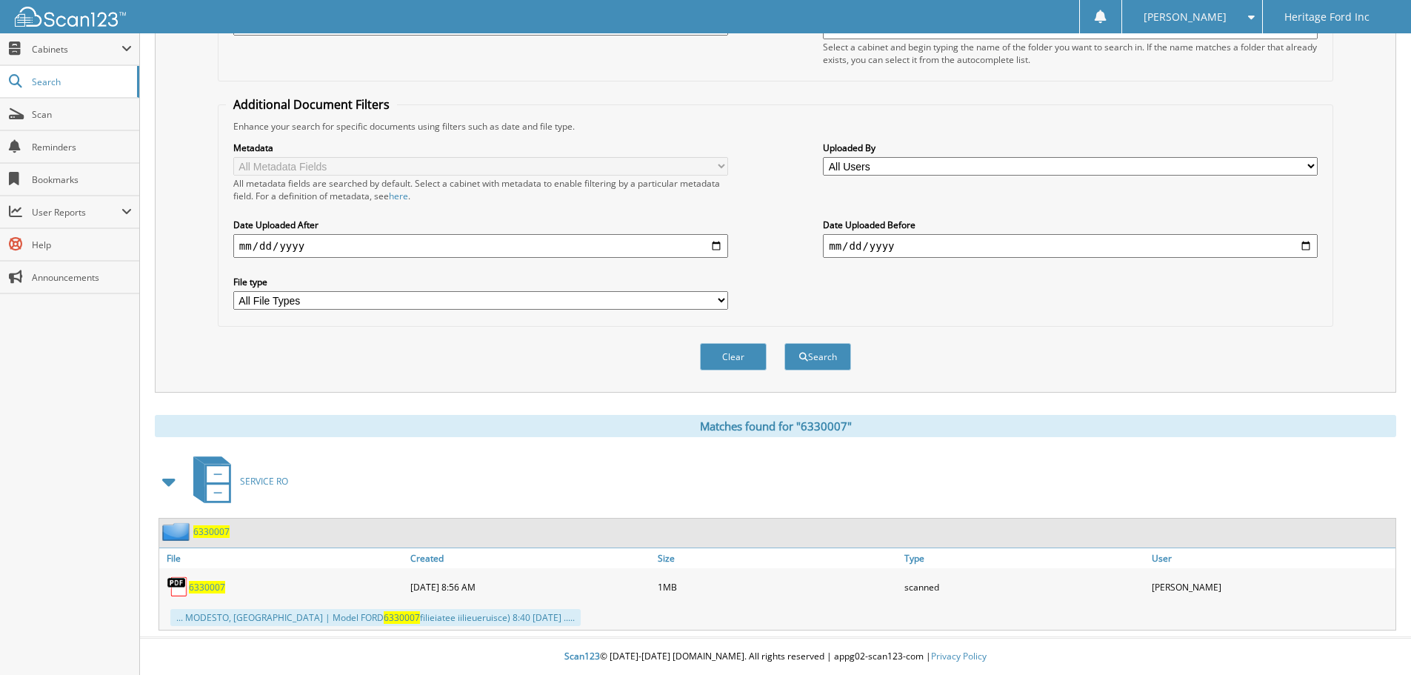
click at [215, 537] on span "6330007" at bounding box center [211, 531] width 36 height 13
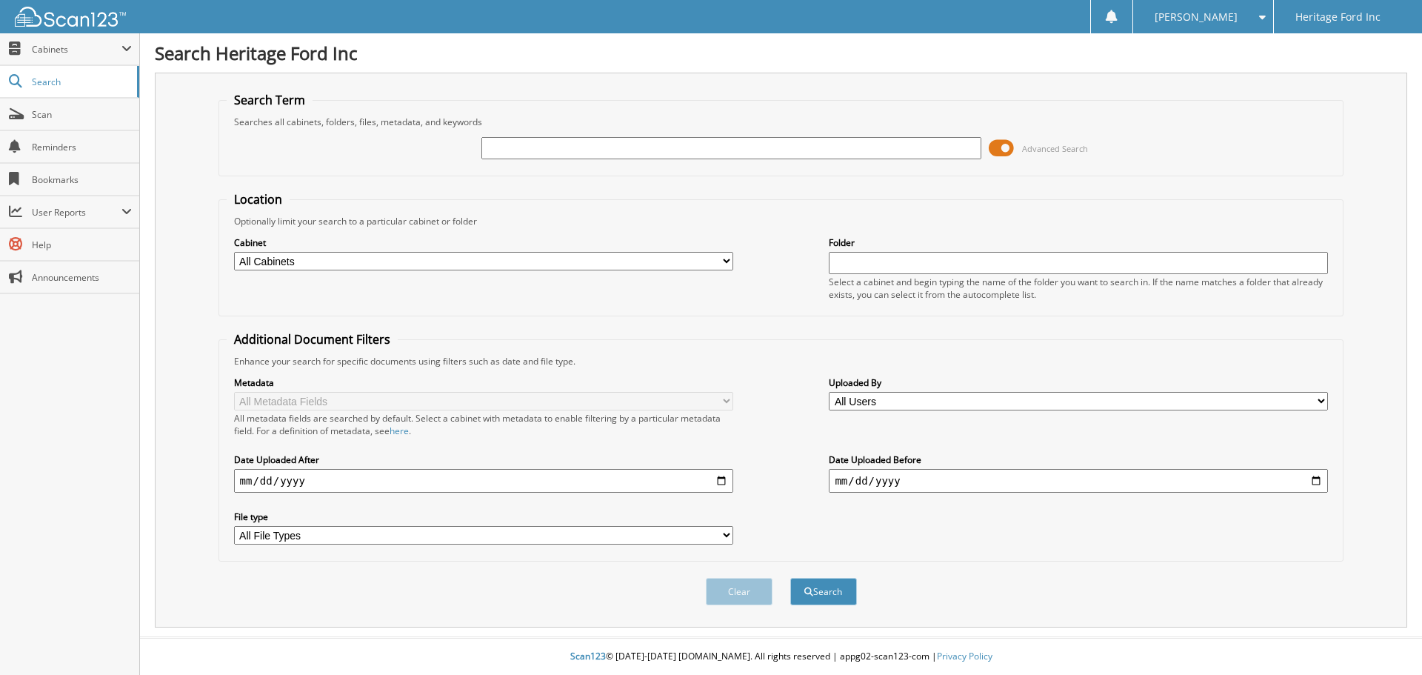
click at [606, 147] on input "text" at bounding box center [730, 148] width 499 height 22
type input "6331664"
click at [822, 594] on button "Search" at bounding box center [823, 591] width 67 height 27
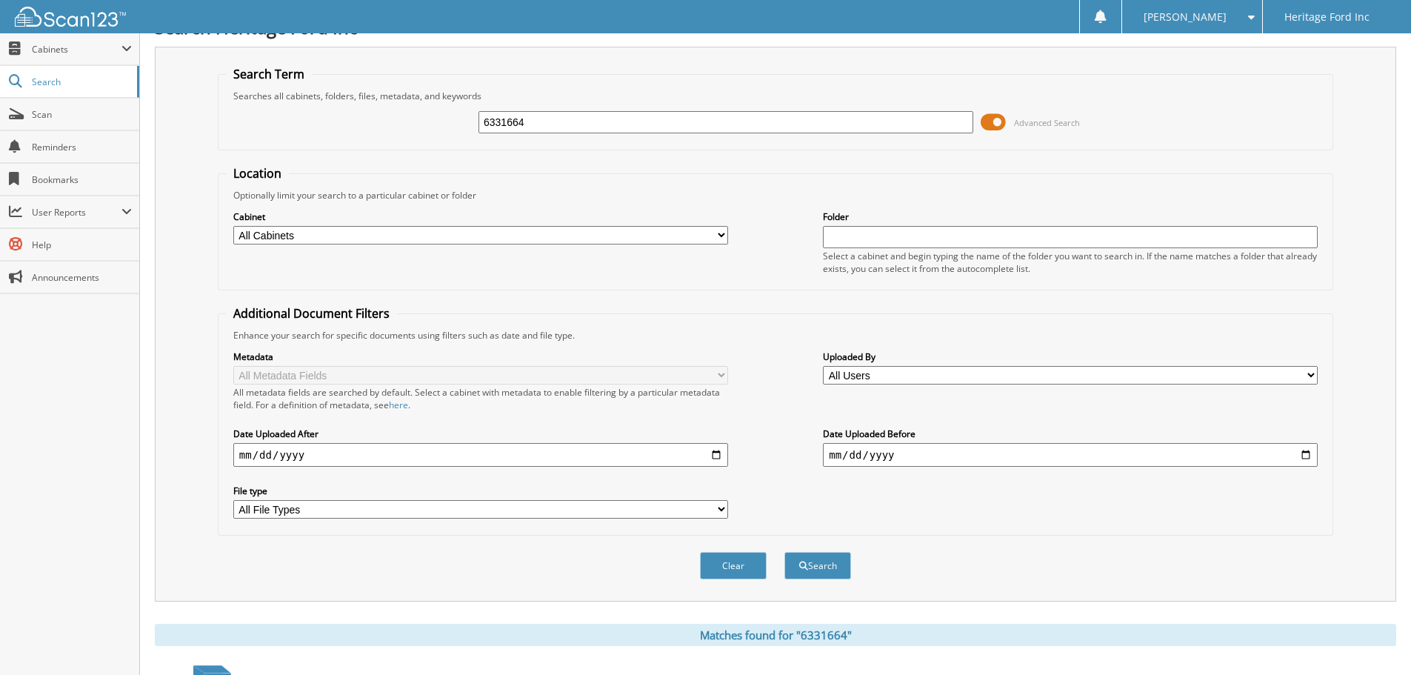
scroll to position [148, 0]
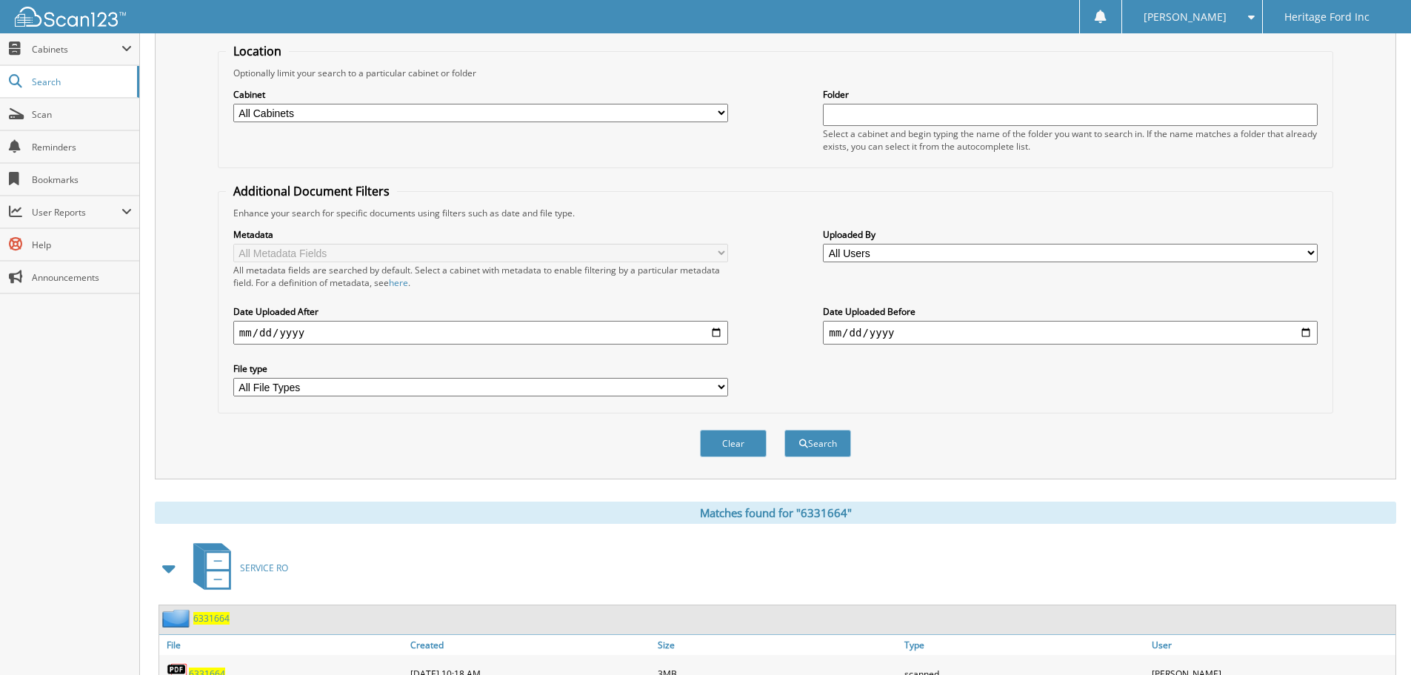
click at [206, 618] on span "6331664" at bounding box center [211, 618] width 36 height 13
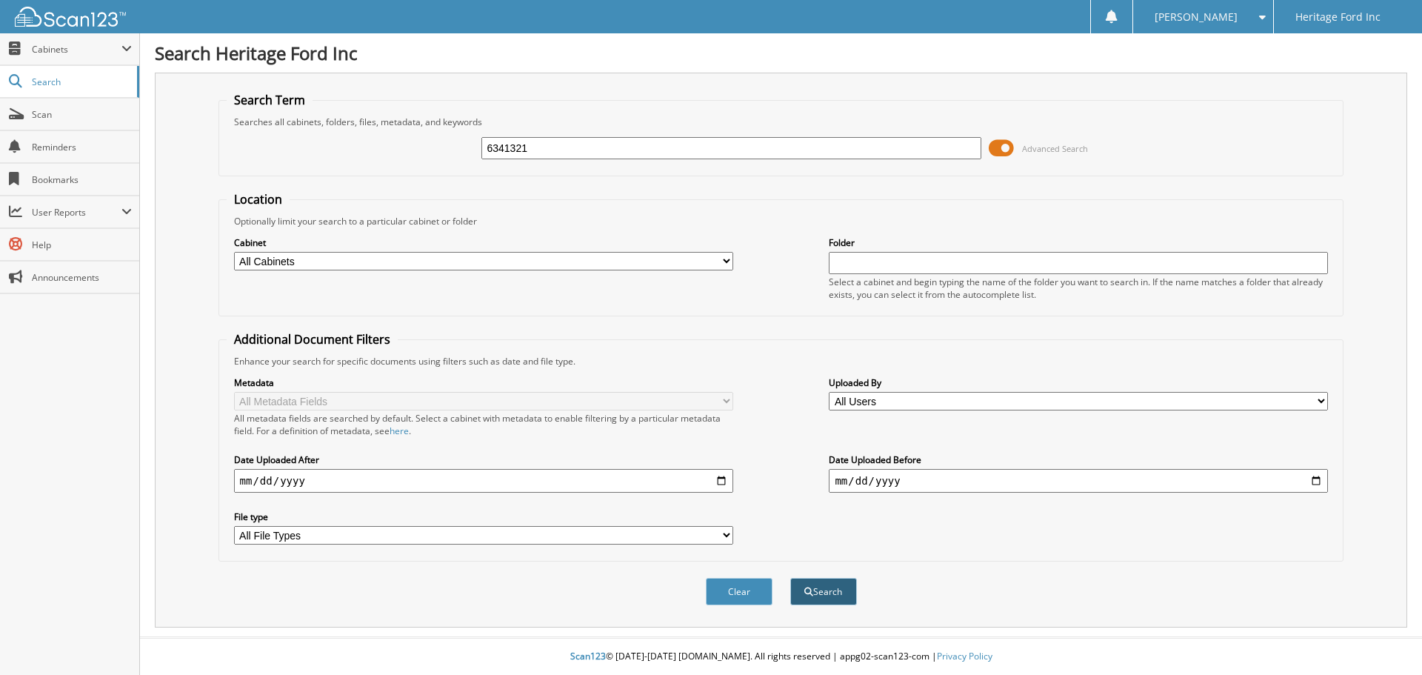
type input "6341321"
click at [841, 602] on button "Search" at bounding box center [823, 591] width 67 height 27
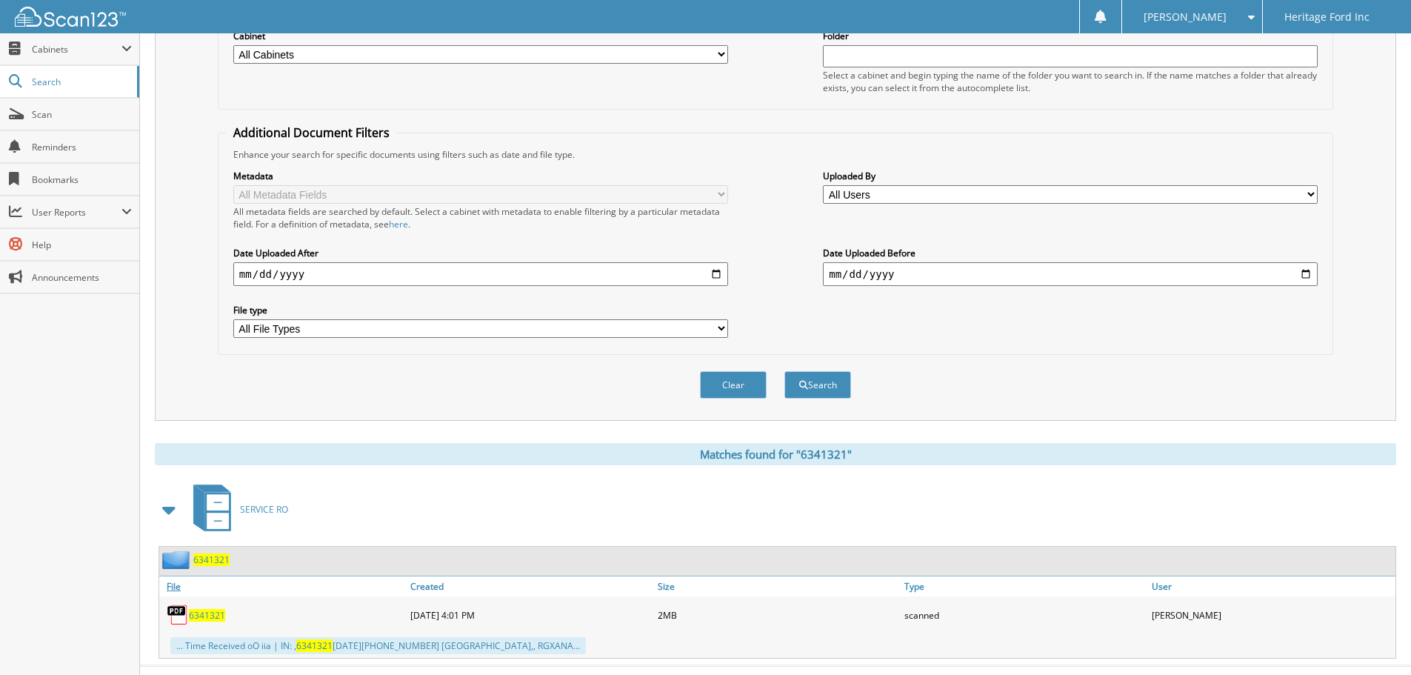
scroll to position [236, 0]
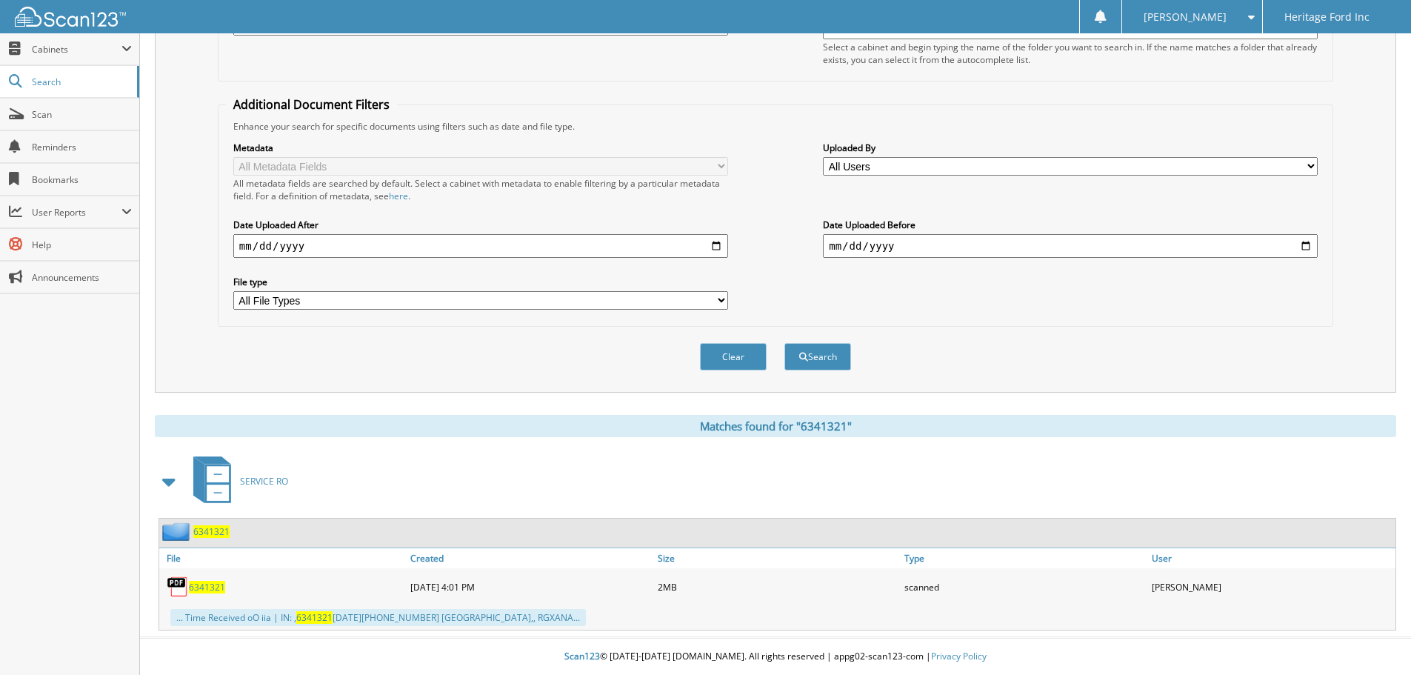
click at [207, 530] on span "6341321" at bounding box center [211, 531] width 36 height 13
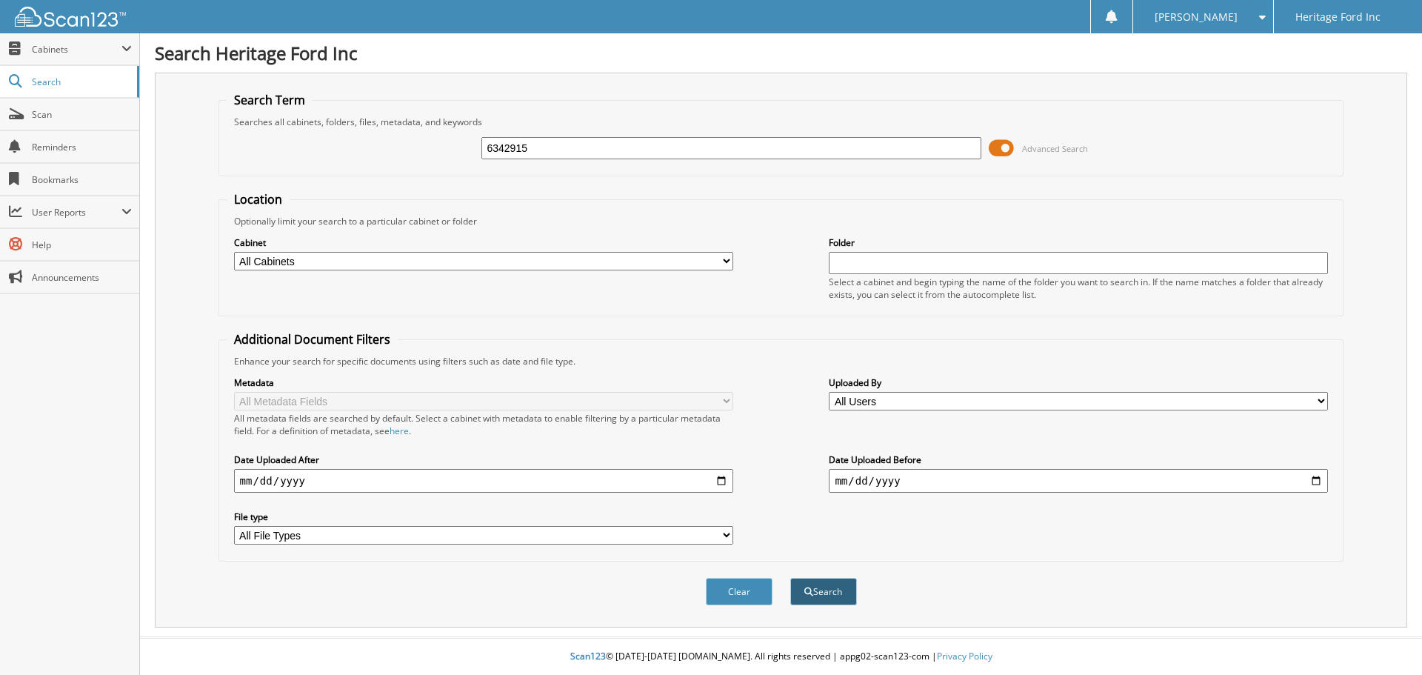
type input "6342915"
click at [796, 599] on button "Search" at bounding box center [823, 591] width 67 height 27
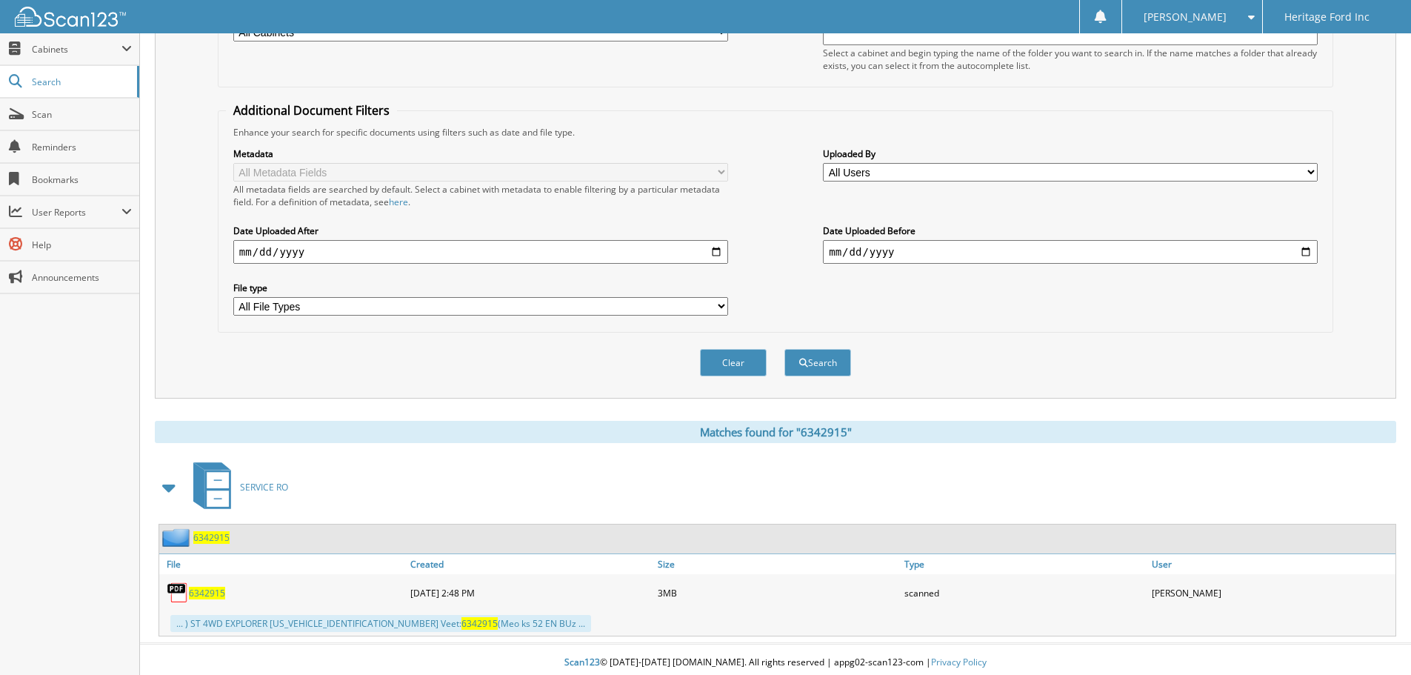
scroll to position [236, 0]
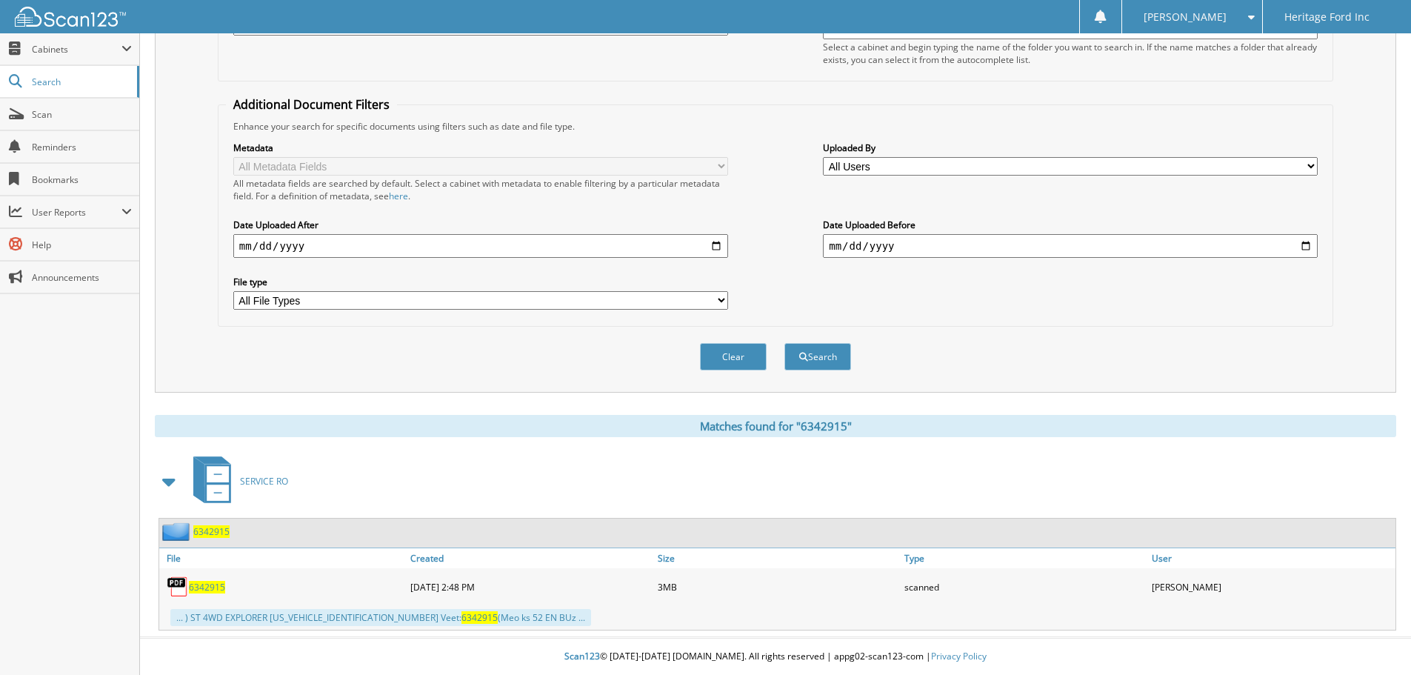
click at [216, 526] on span "6342915" at bounding box center [211, 531] width 36 height 13
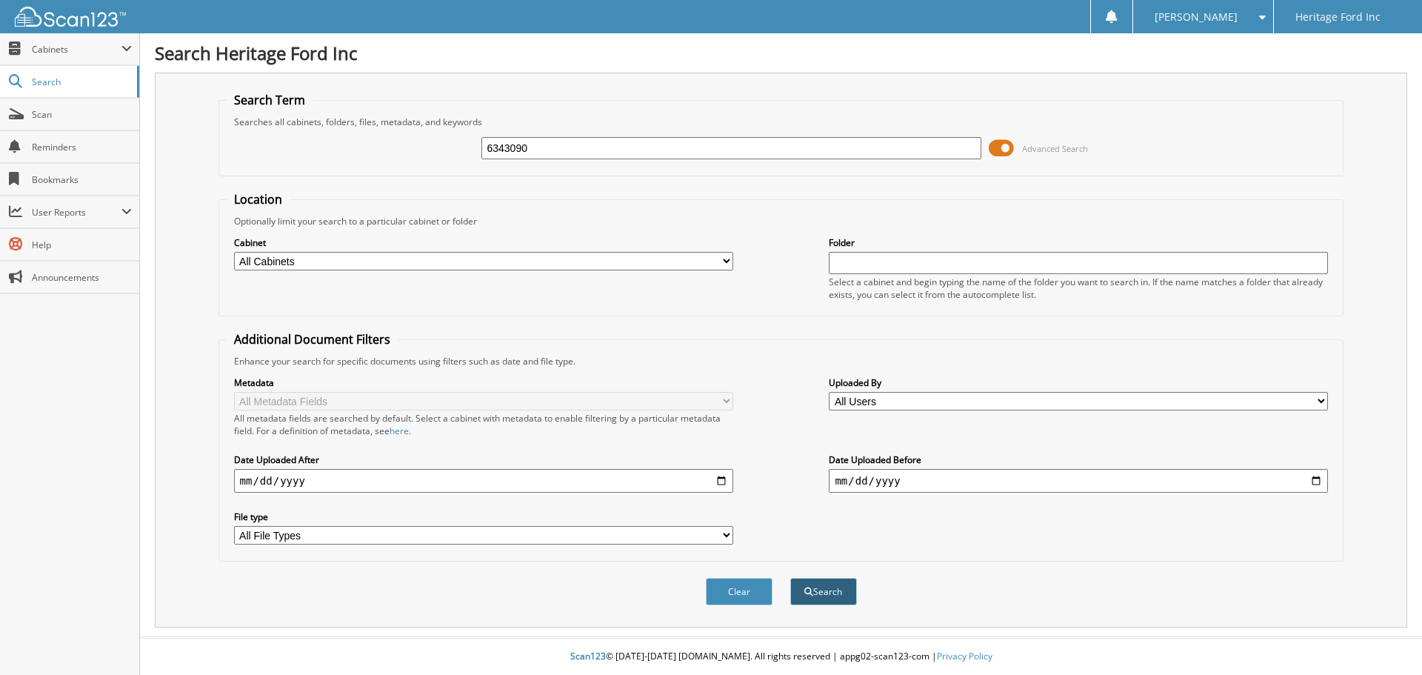
type input "6343090"
click at [822, 584] on button "Search" at bounding box center [823, 591] width 67 height 27
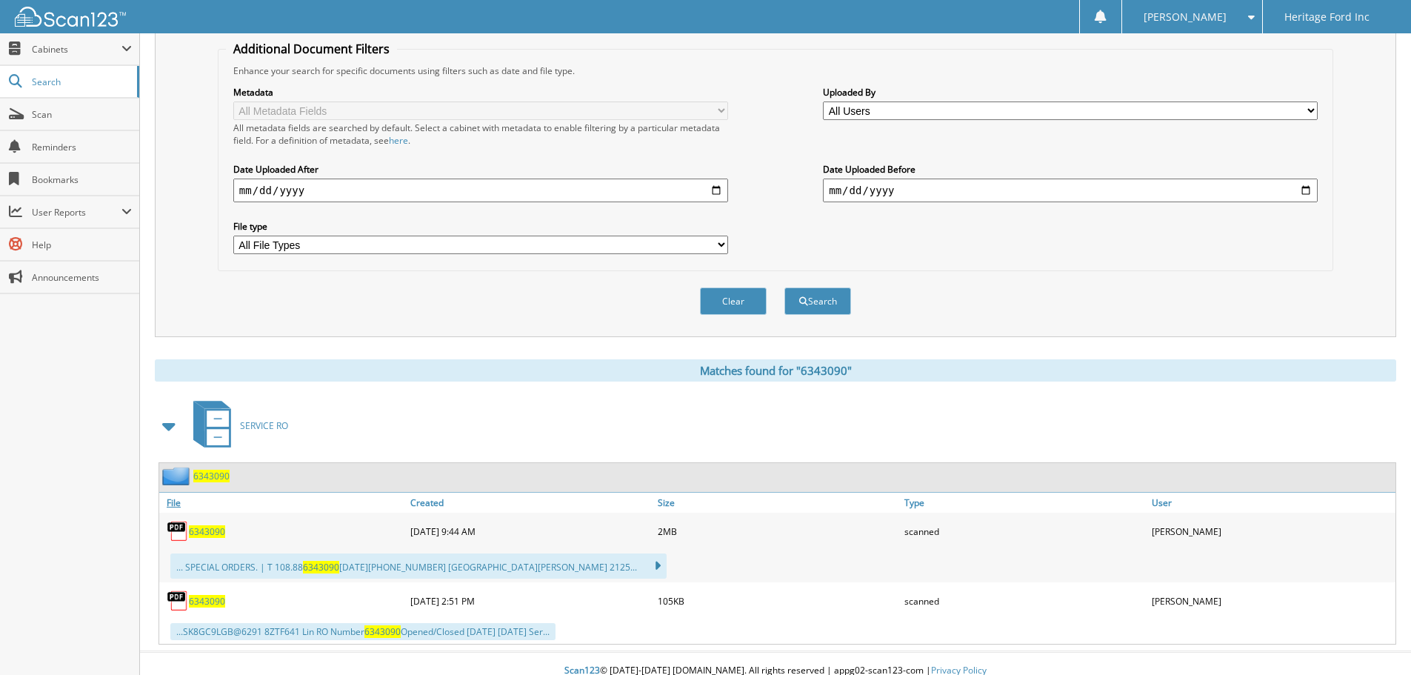
scroll to position [296, 0]
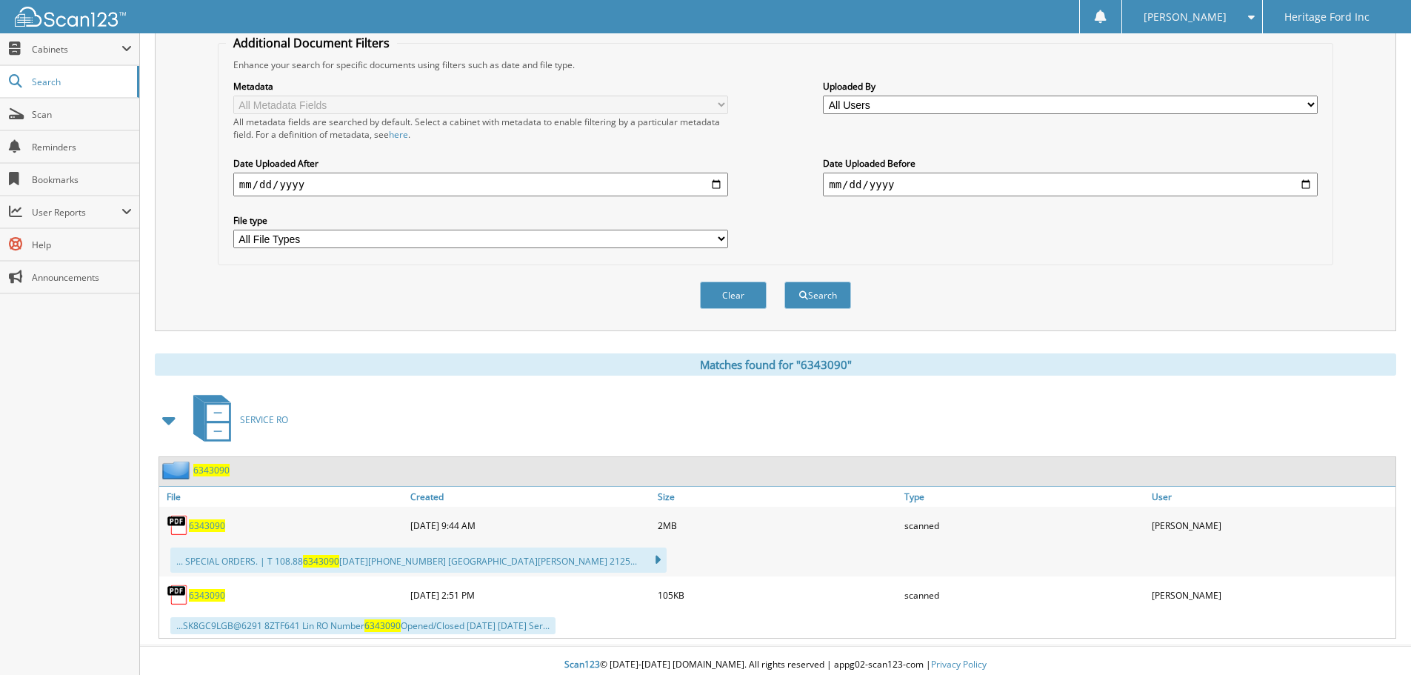
click at [211, 470] on span "6343090" at bounding box center [211, 470] width 36 height 13
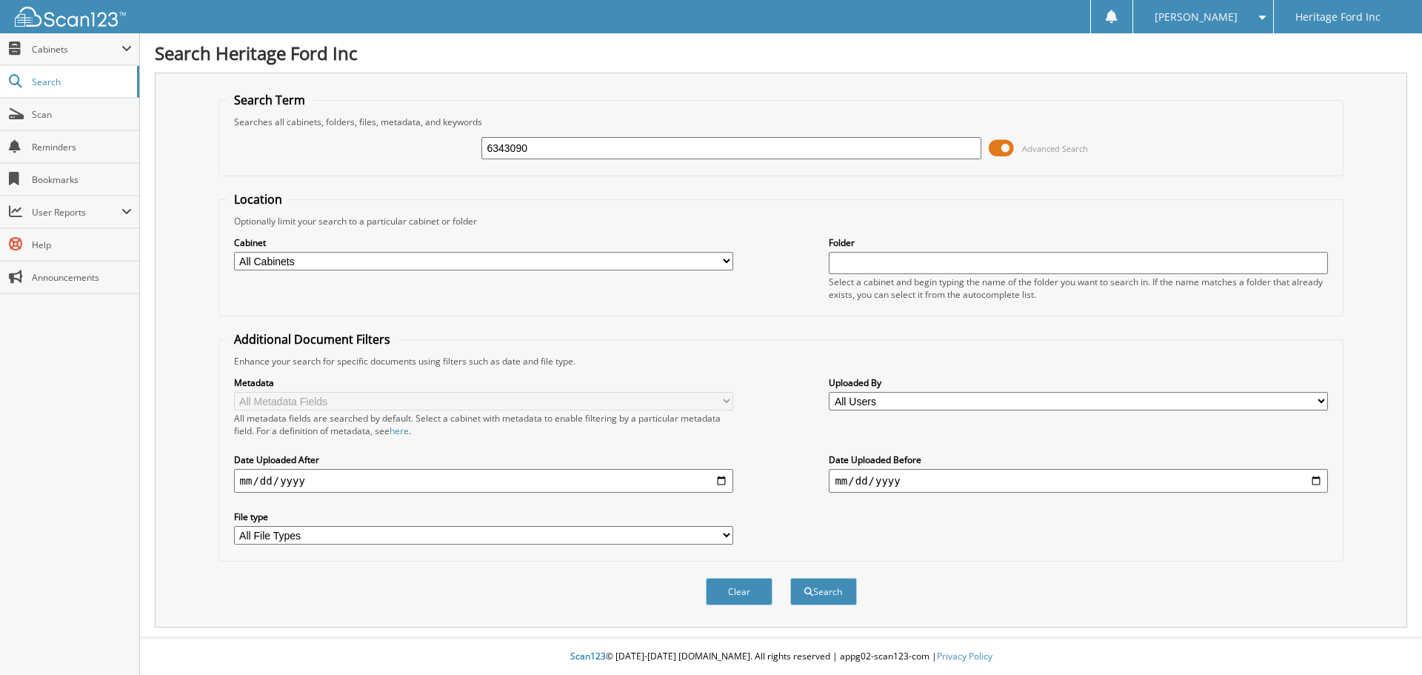
type input "6343090"
click at [790, 578] on button "Search" at bounding box center [823, 591] width 67 height 27
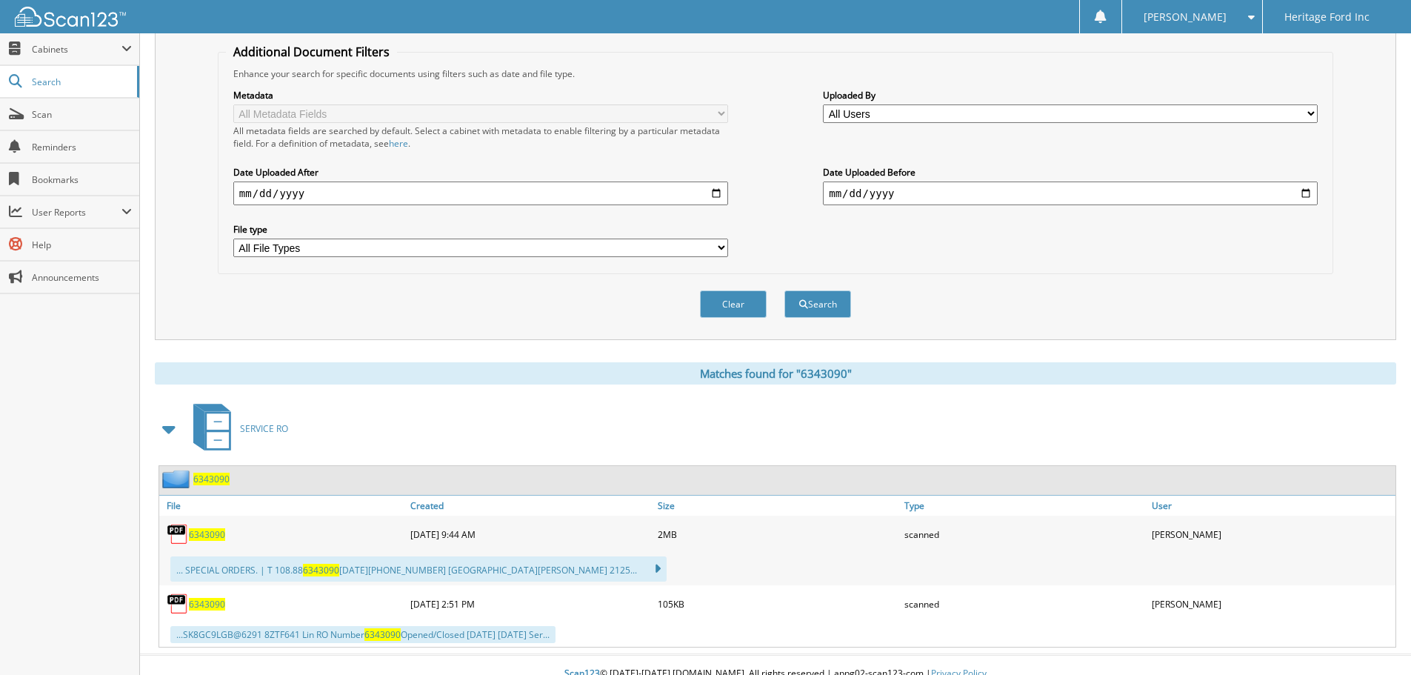
scroll to position [305, 0]
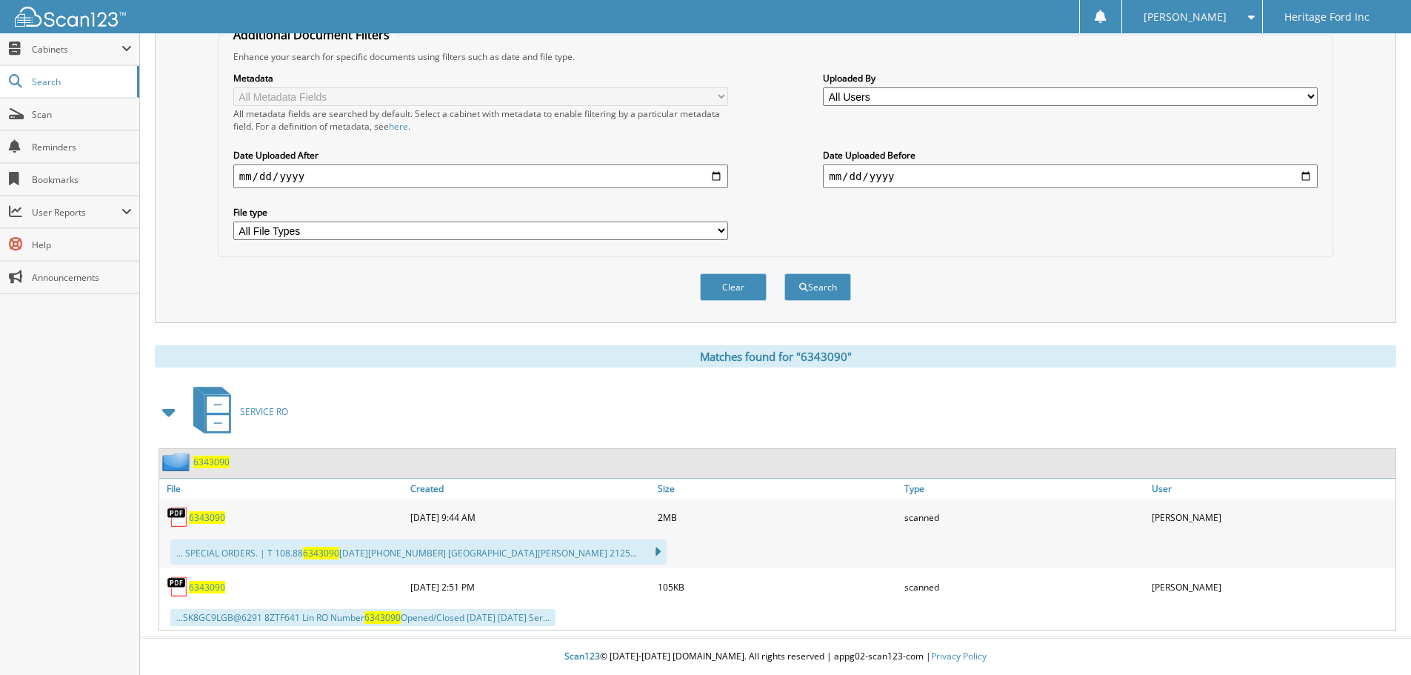
click at [210, 463] on span "6343090" at bounding box center [211, 461] width 36 height 13
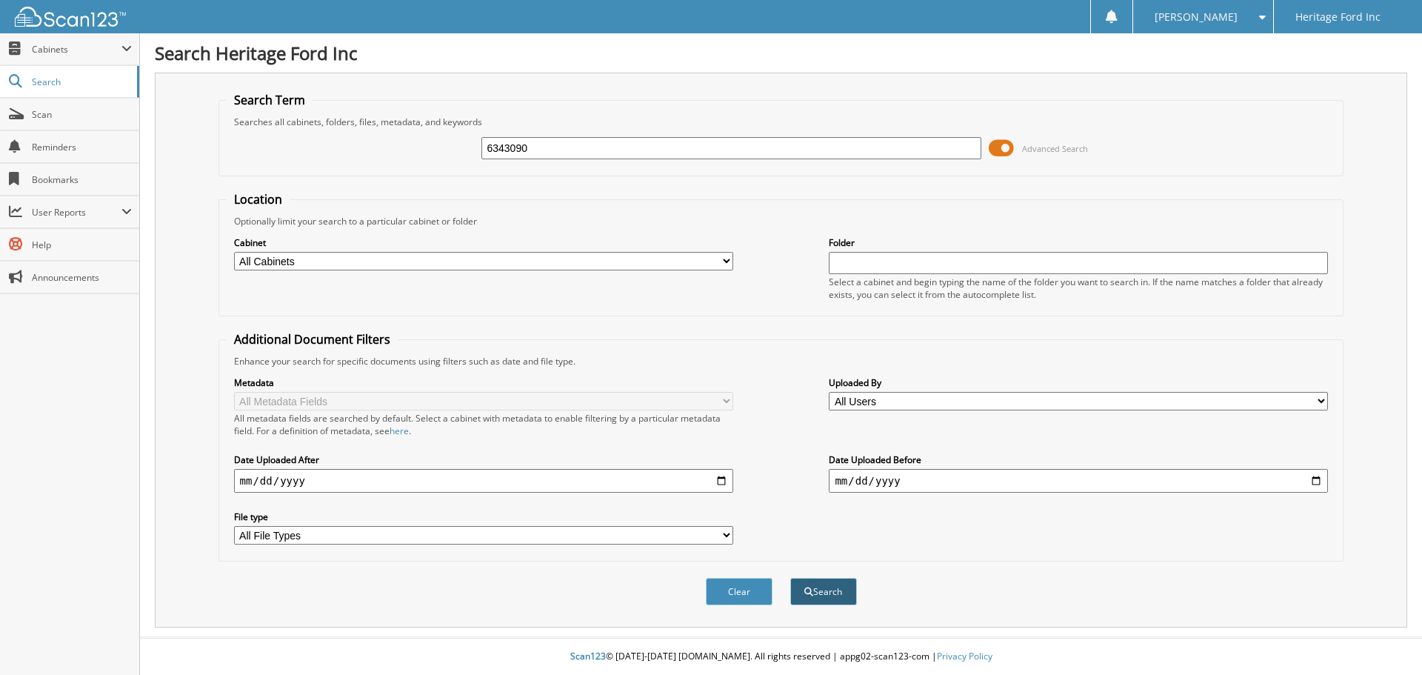
type input "6343090"
click at [840, 579] on button "Search" at bounding box center [823, 591] width 67 height 27
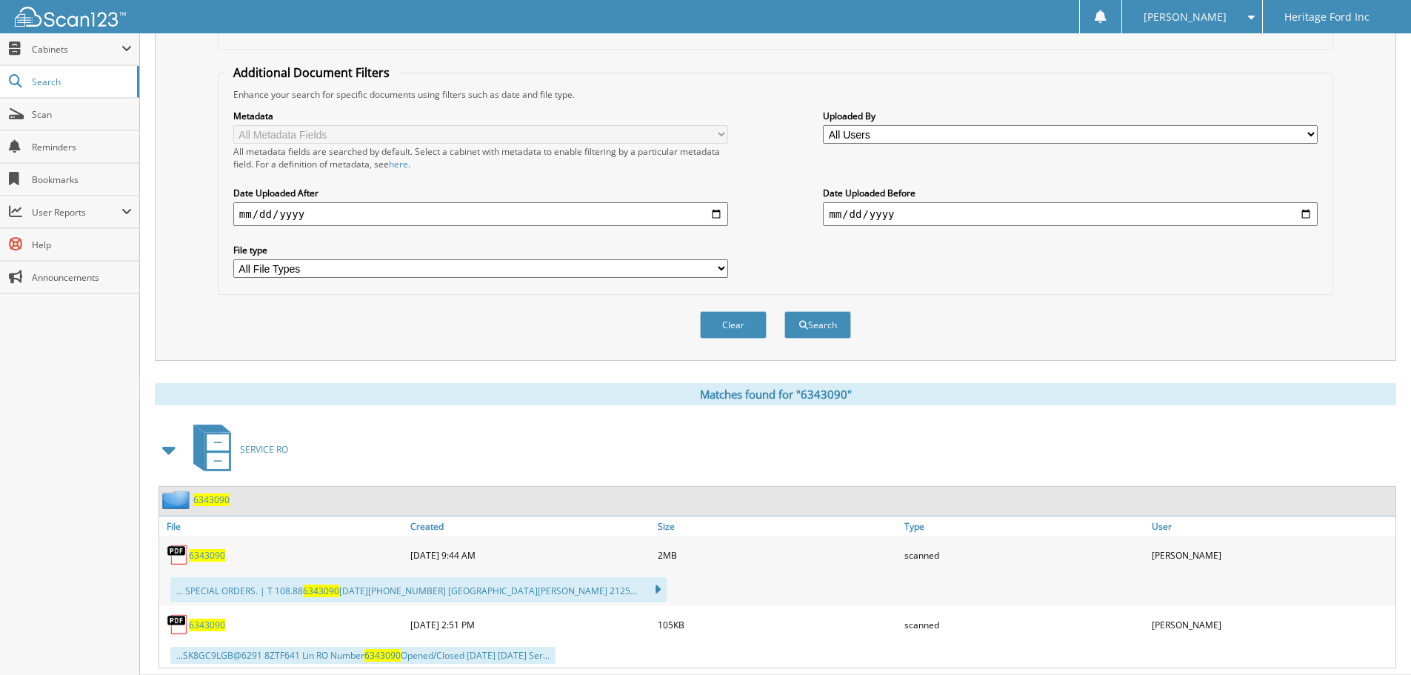
scroll to position [305, 0]
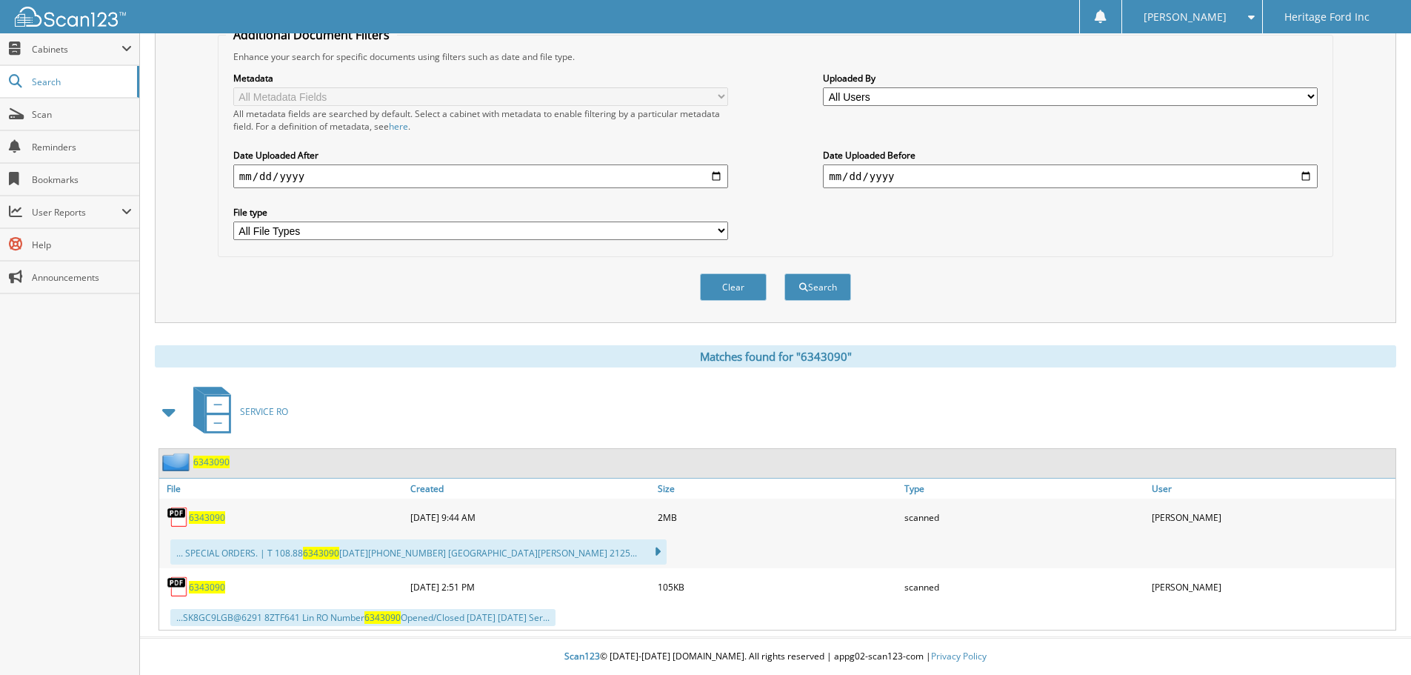
click at [213, 592] on span "6343090" at bounding box center [207, 587] width 36 height 13
drag, startPoint x: 73, startPoint y: 84, endPoint x: 83, endPoint y: 64, distance: 22.9
click at [73, 84] on span "Search" at bounding box center [81, 82] width 98 height 13
